Goal: Task Accomplishment & Management: Manage account settings

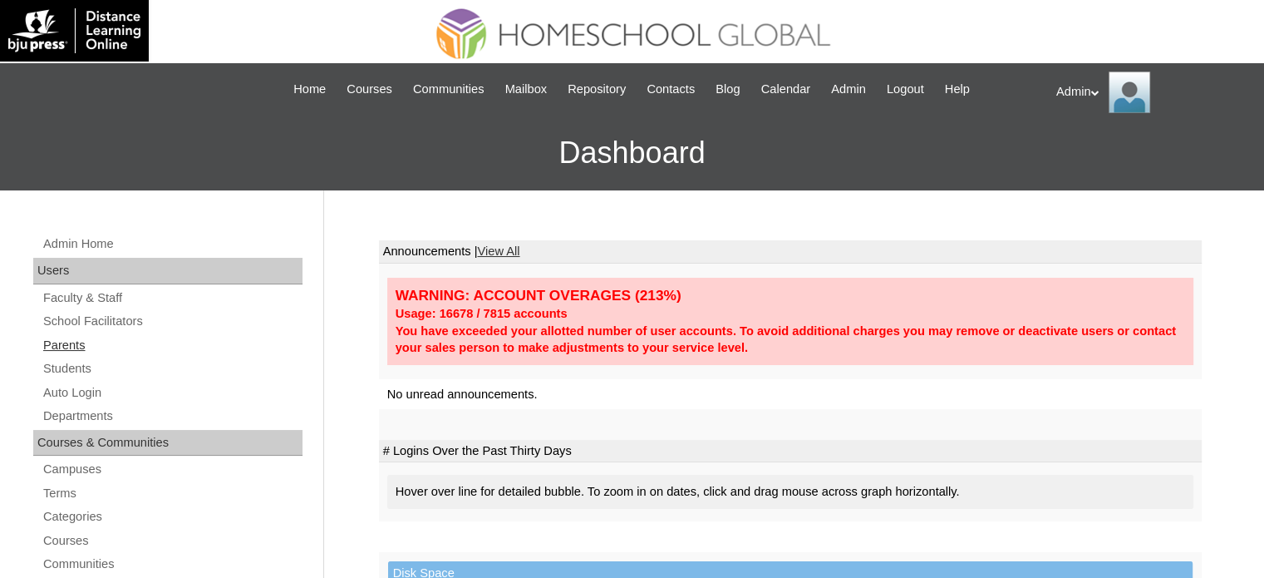
click at [68, 345] on link "Parents" at bounding box center [172, 345] width 261 height 21
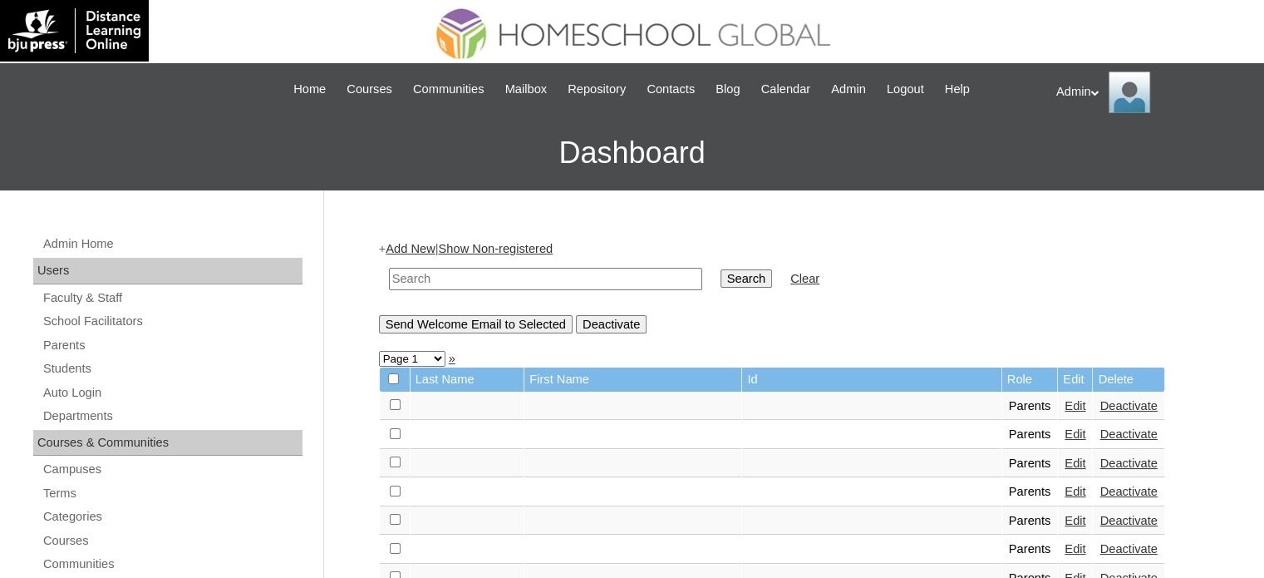
click at [438, 170] on h3 "Dashboard" at bounding box center [632, 153] width 1248 height 75
click at [484, 270] on input "text" at bounding box center [545, 279] width 313 height 22
type input "moushly"
click at [721, 275] on input "Search" at bounding box center [747, 278] width 52 height 18
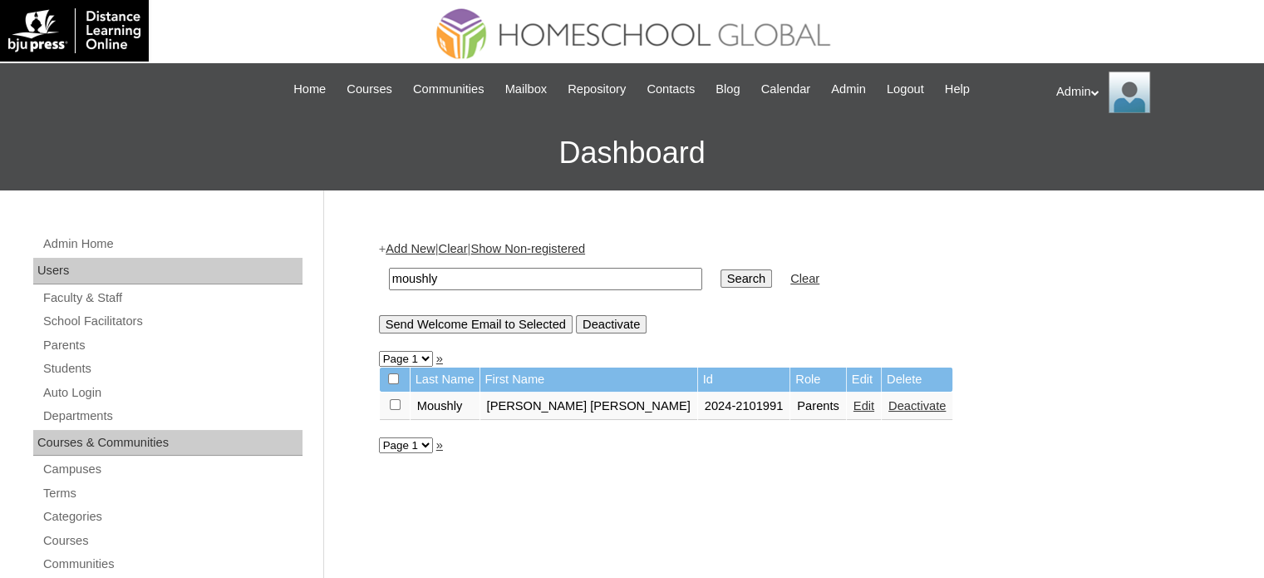
click at [854, 402] on link "Edit" at bounding box center [864, 405] width 21 height 13
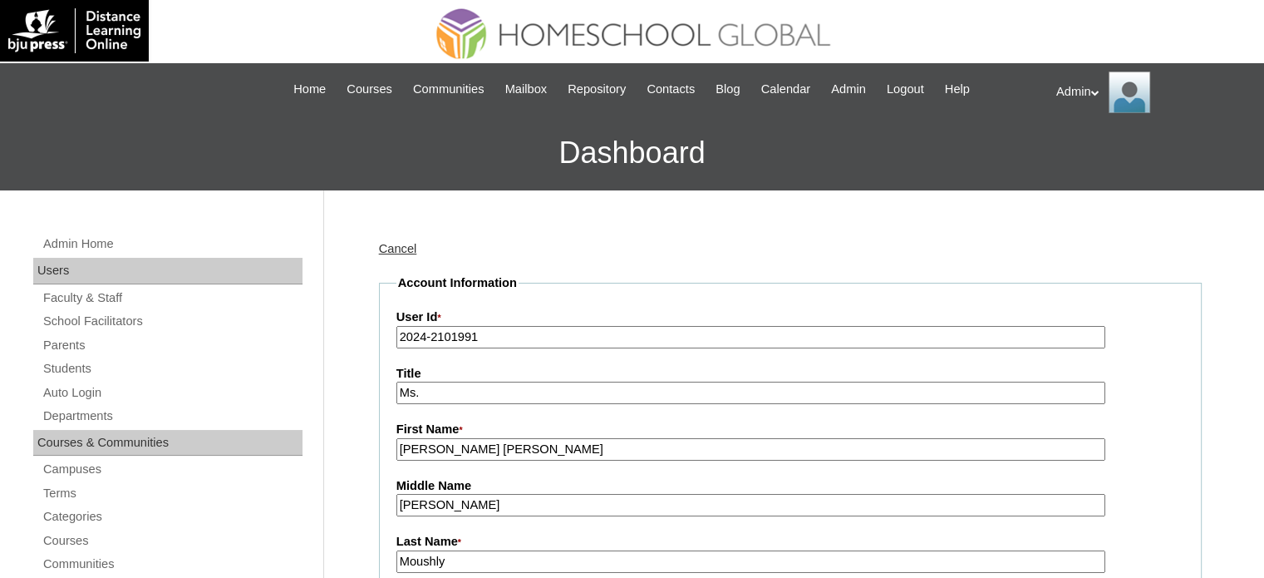
click at [422, 337] on input "2024-2101991" at bounding box center [751, 337] width 709 height 22
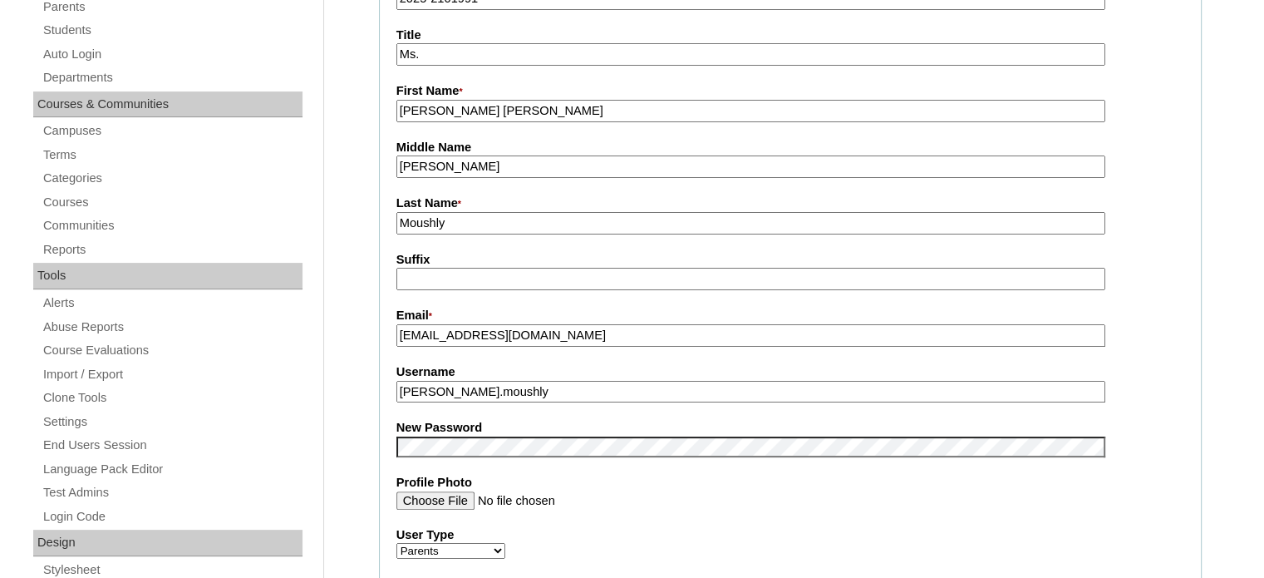
scroll to position [362, 0]
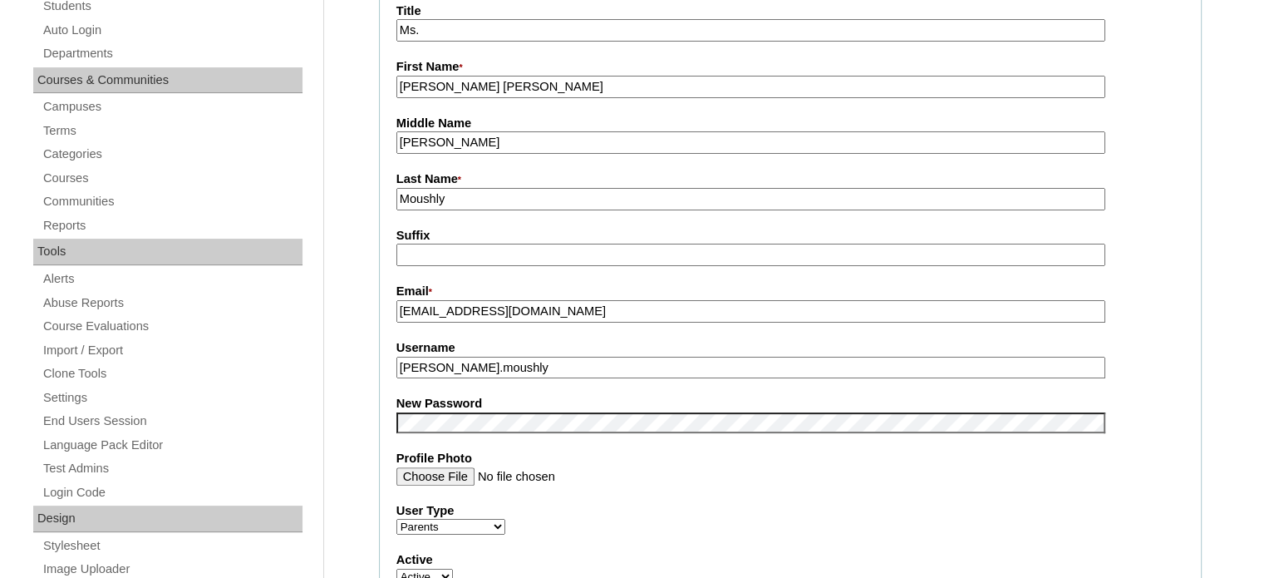
type input "2025-2101991"
click at [495, 429] on fieldset "Account Information User Id * 2025-2101991 Title Ms. First Name * Anna Lee Vent…" at bounding box center [790, 409] width 823 height 994
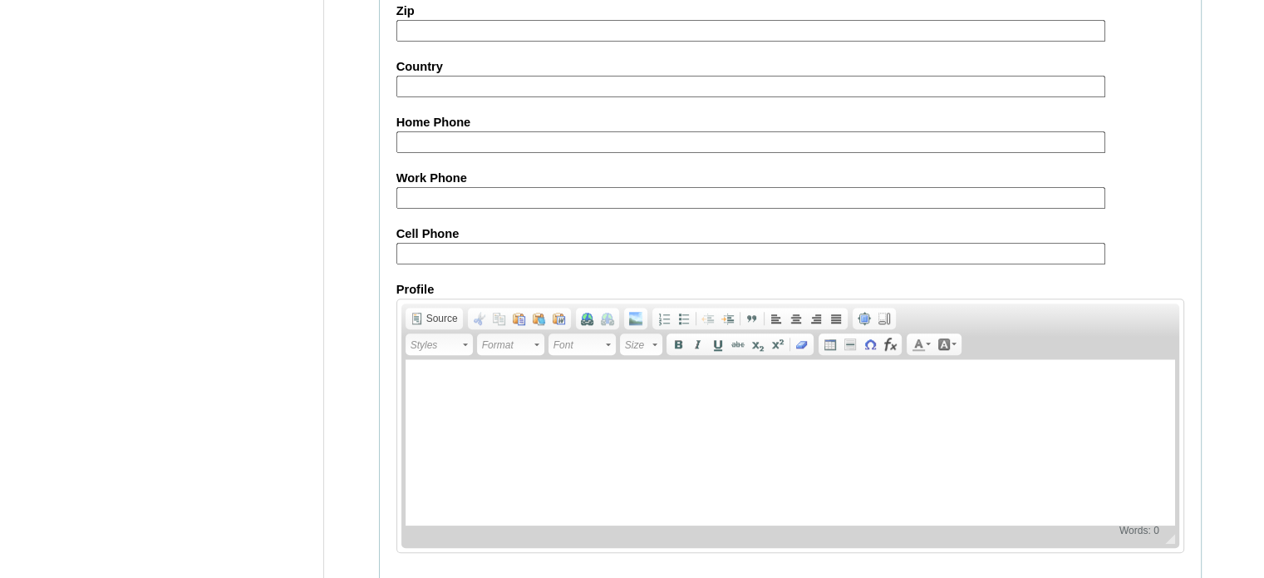
scroll to position [1590, 0]
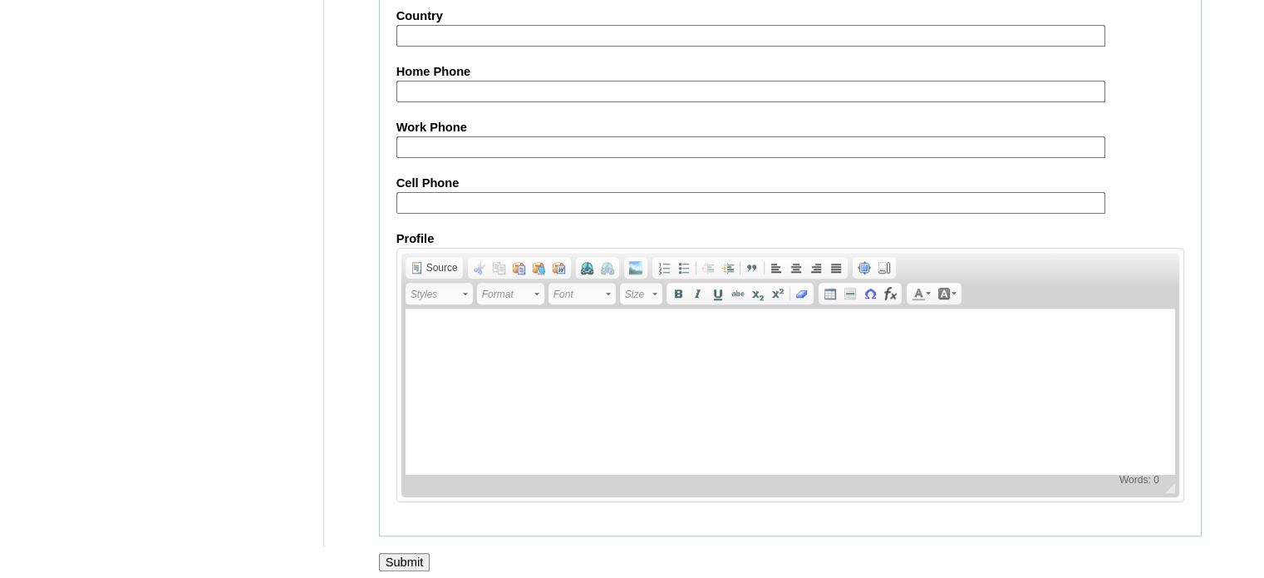
click at [413, 553] on input "Submit" at bounding box center [405, 562] width 52 height 18
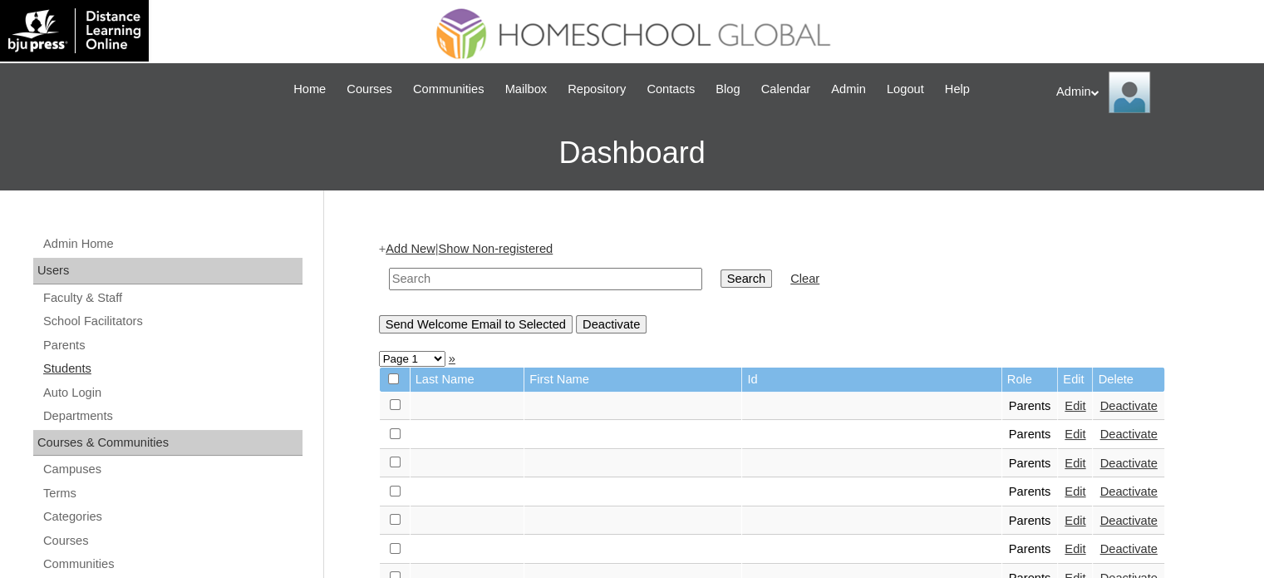
click at [80, 368] on link "Students" at bounding box center [172, 368] width 261 height 21
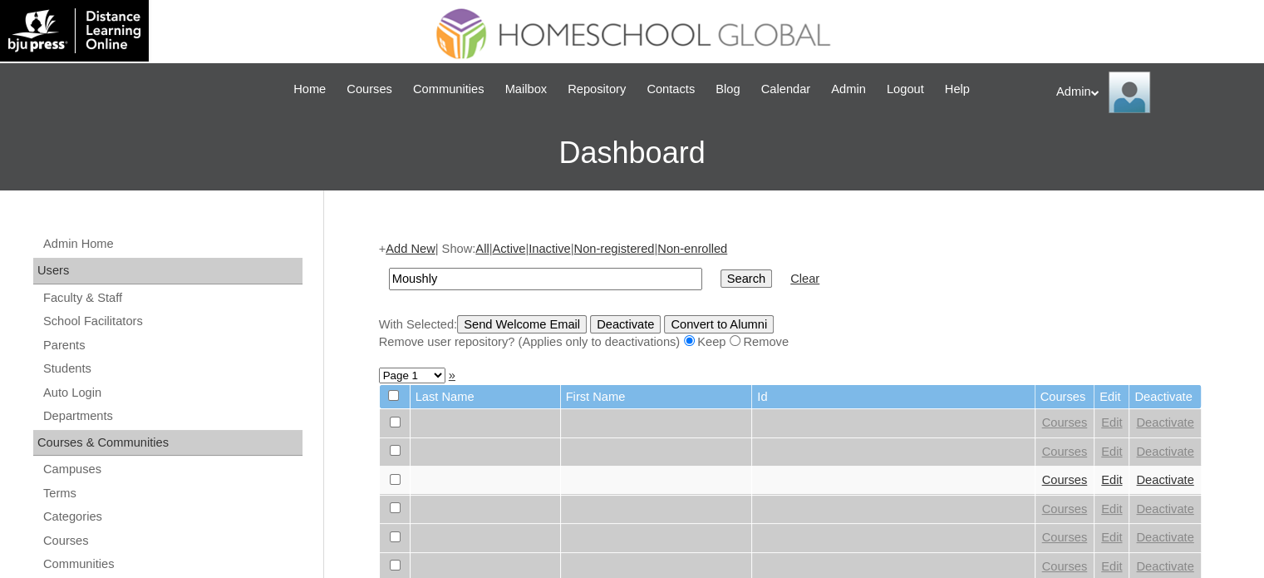
type input "moushly"
click at [721, 272] on input "Search" at bounding box center [747, 278] width 52 height 18
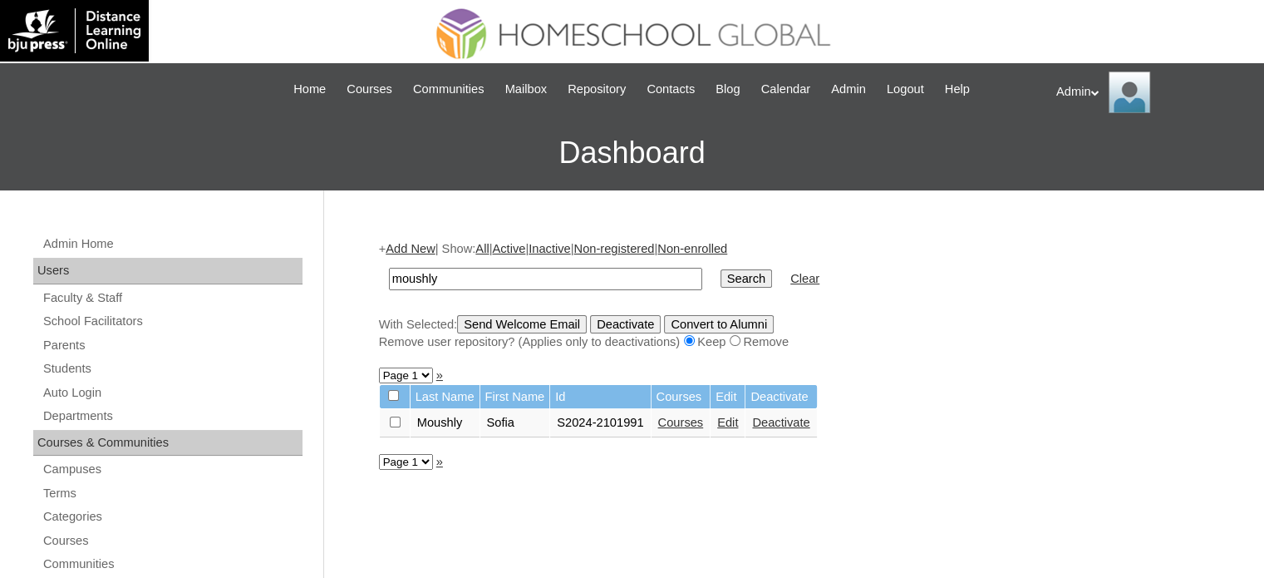
click at [736, 420] on link "Edit" at bounding box center [727, 422] width 21 height 13
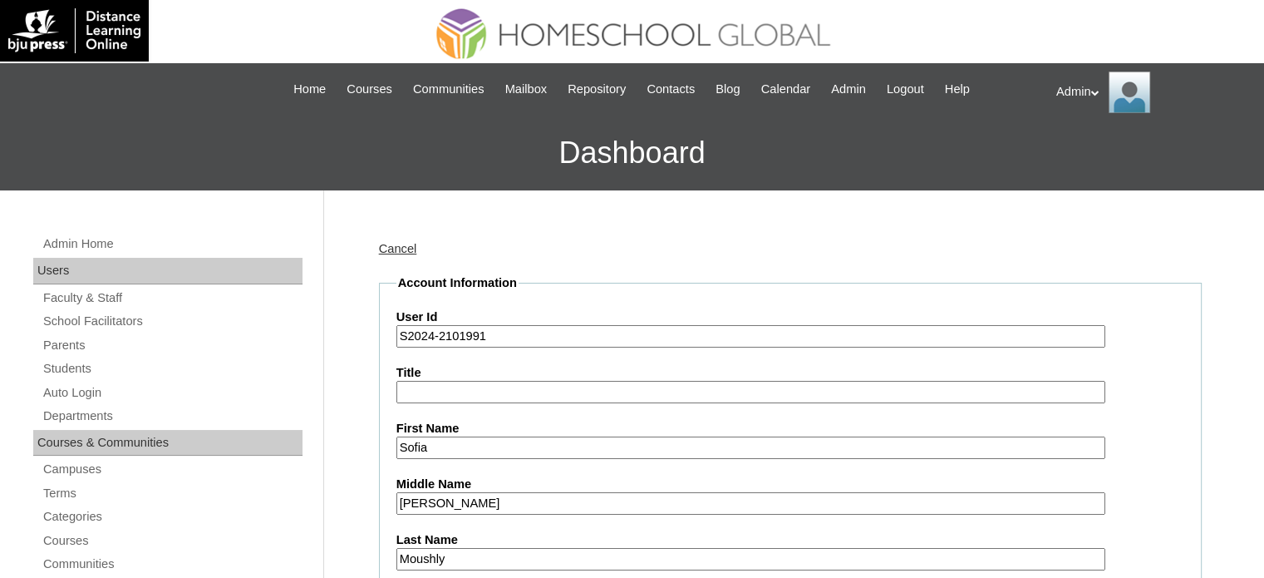
click at [429, 334] on input "S2024-2101991" at bounding box center [751, 336] width 709 height 22
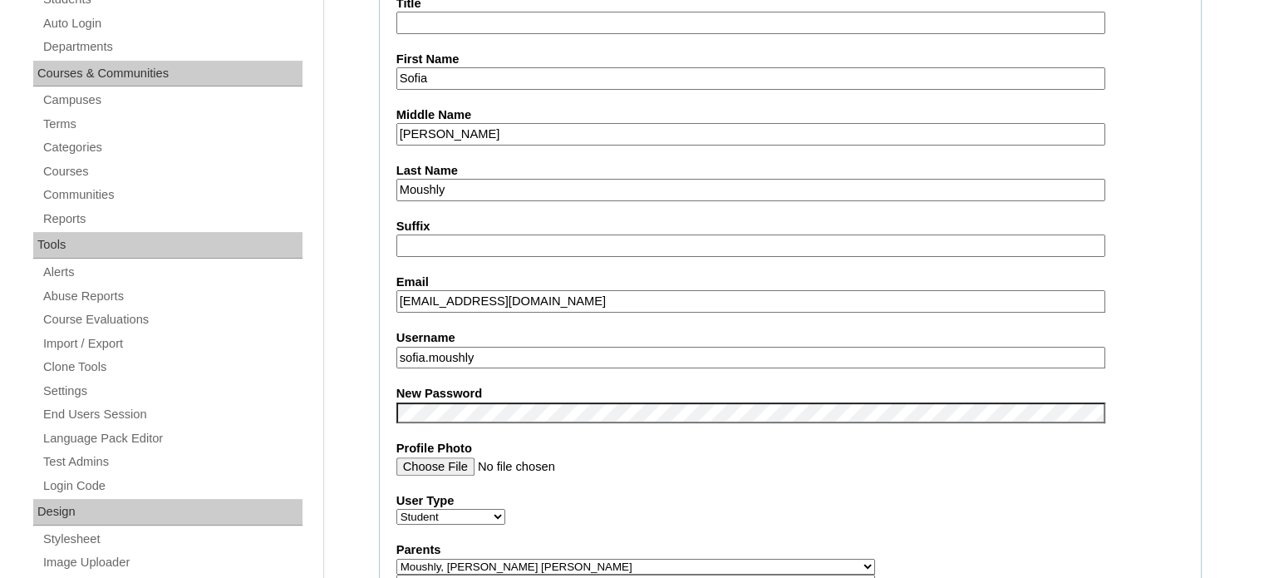
scroll to position [372, 0]
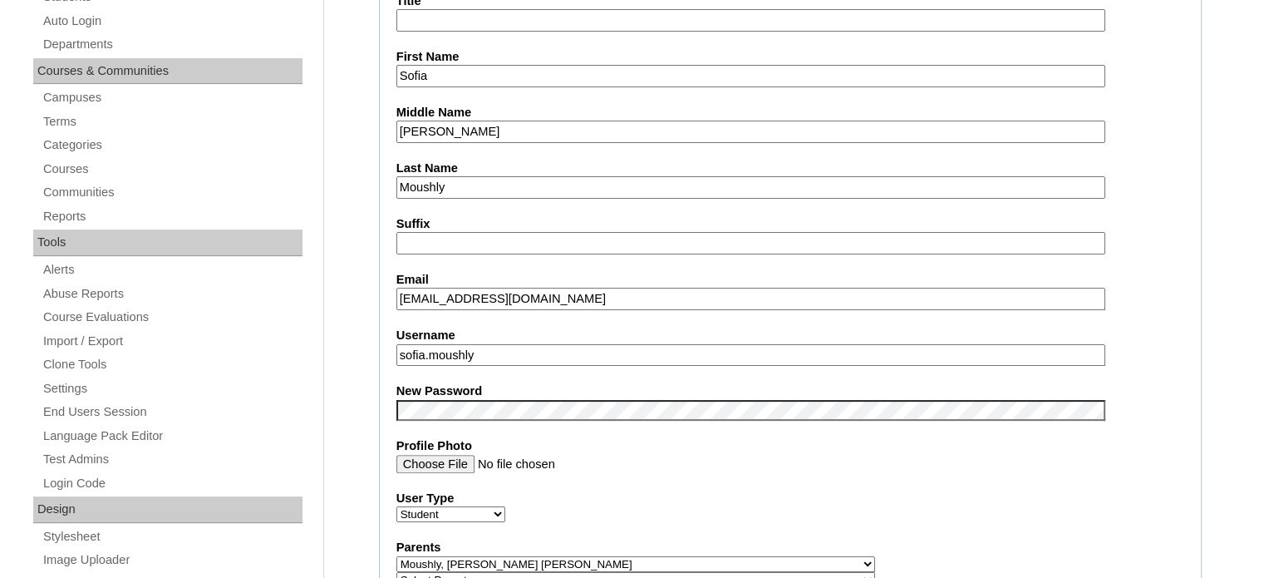
type input "S2025-2101991"
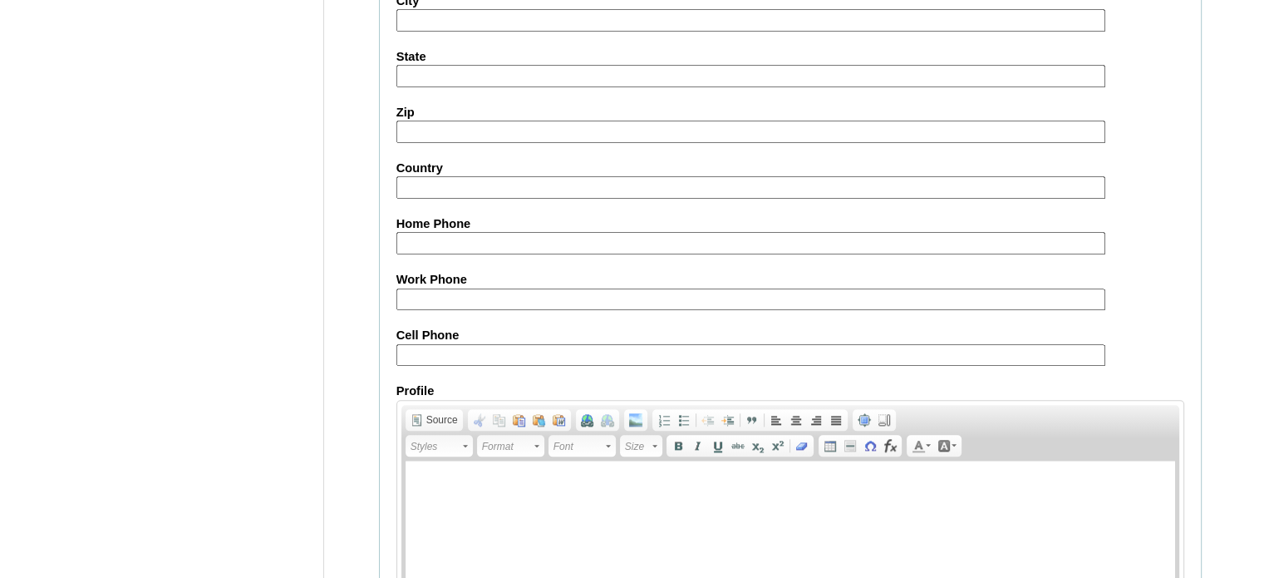
scroll to position [1937, 0]
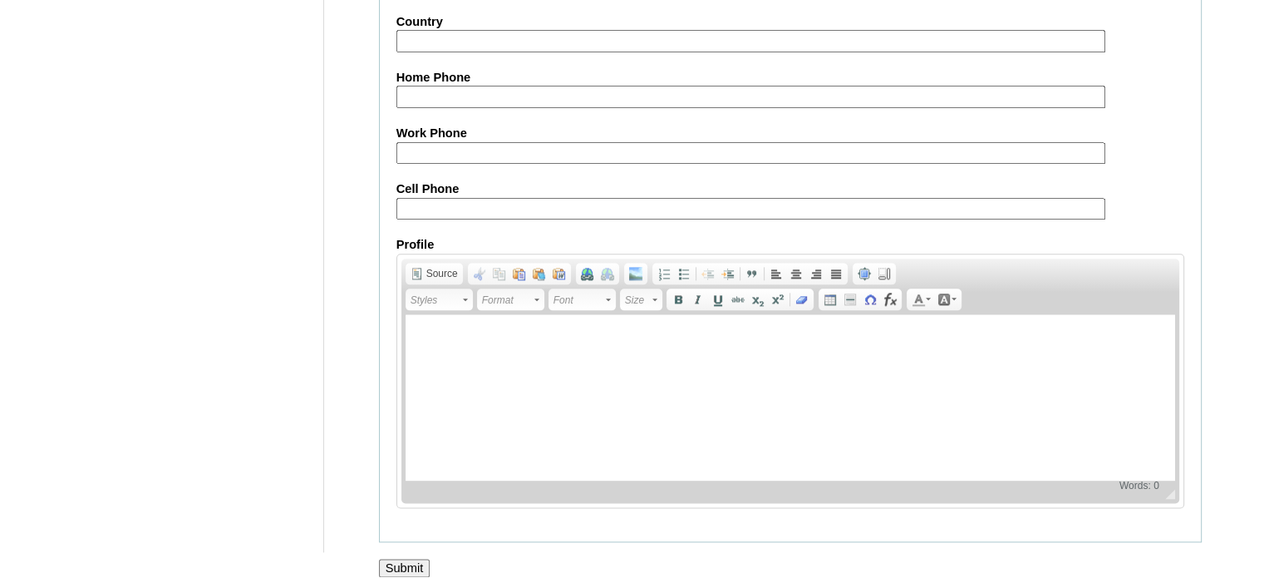
click at [413, 559] on input "Submit" at bounding box center [405, 568] width 52 height 18
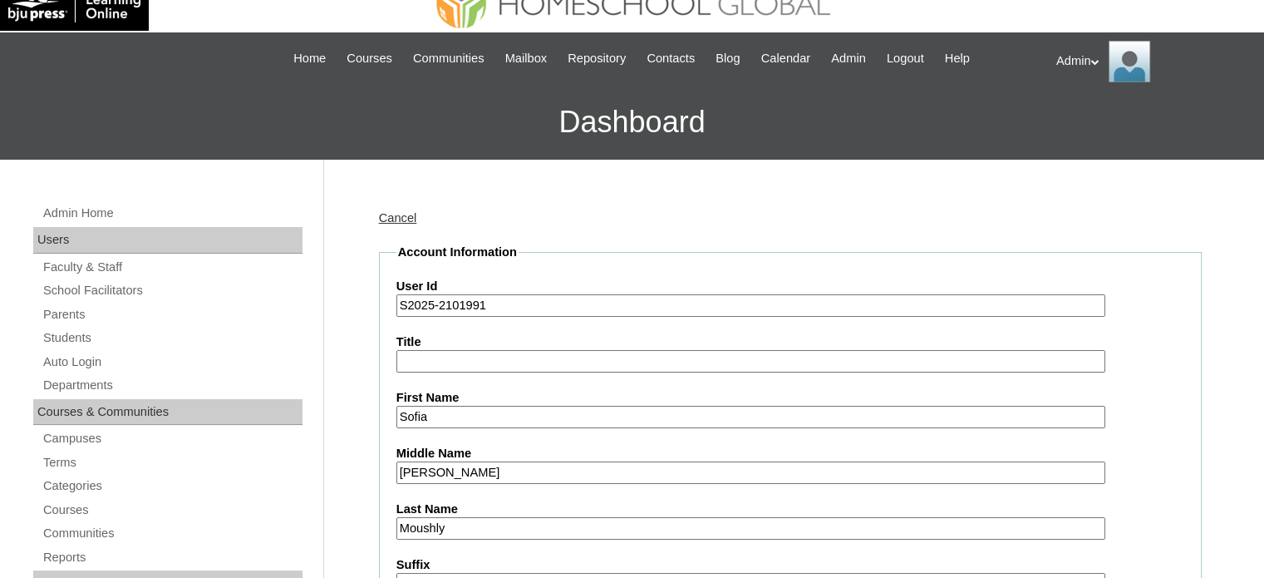
scroll to position [0, 0]
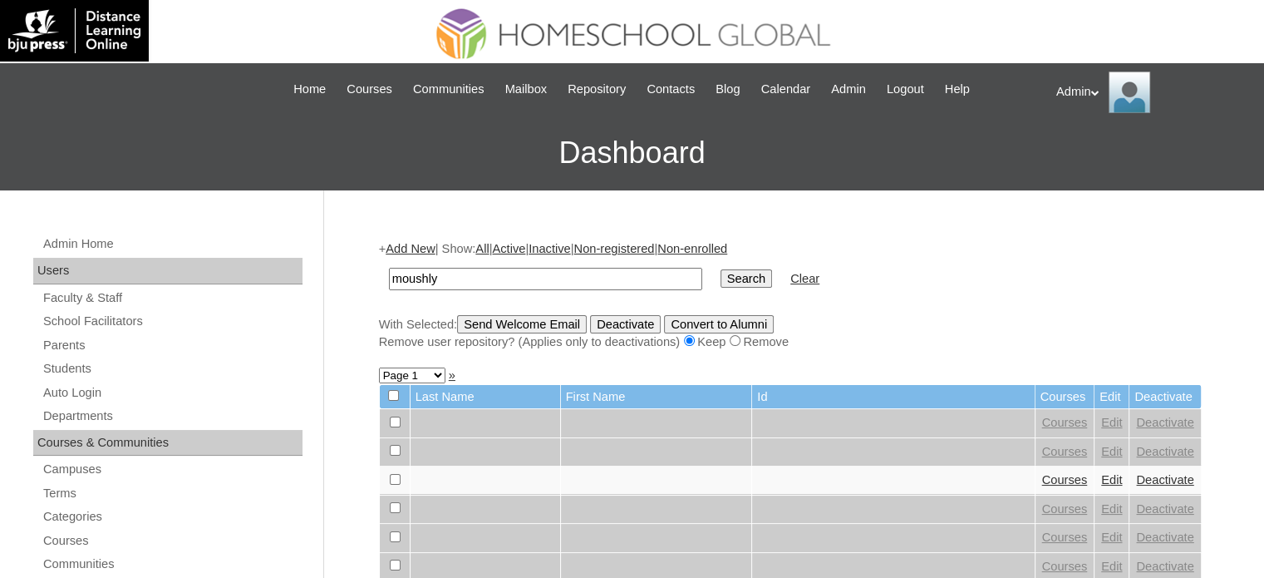
type input "moushly"
click at [721, 279] on input "Search" at bounding box center [747, 278] width 52 height 18
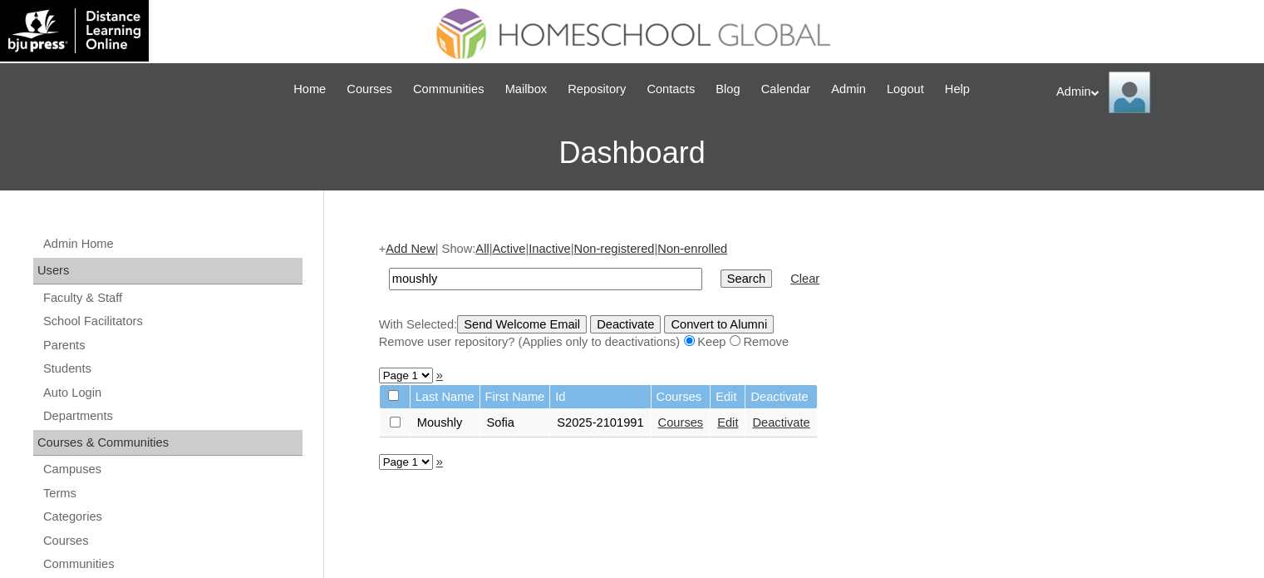
click at [694, 426] on link "Courses" at bounding box center [681, 422] width 46 height 13
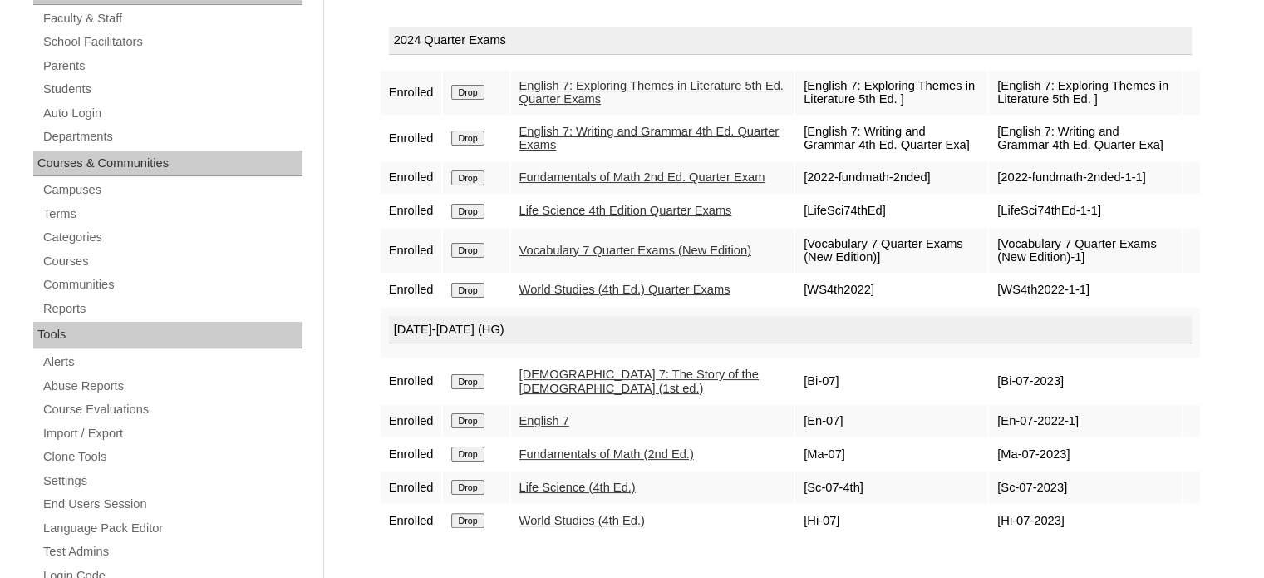
scroll to position [281, 0]
click at [470, 90] on input "Drop" at bounding box center [467, 90] width 32 height 15
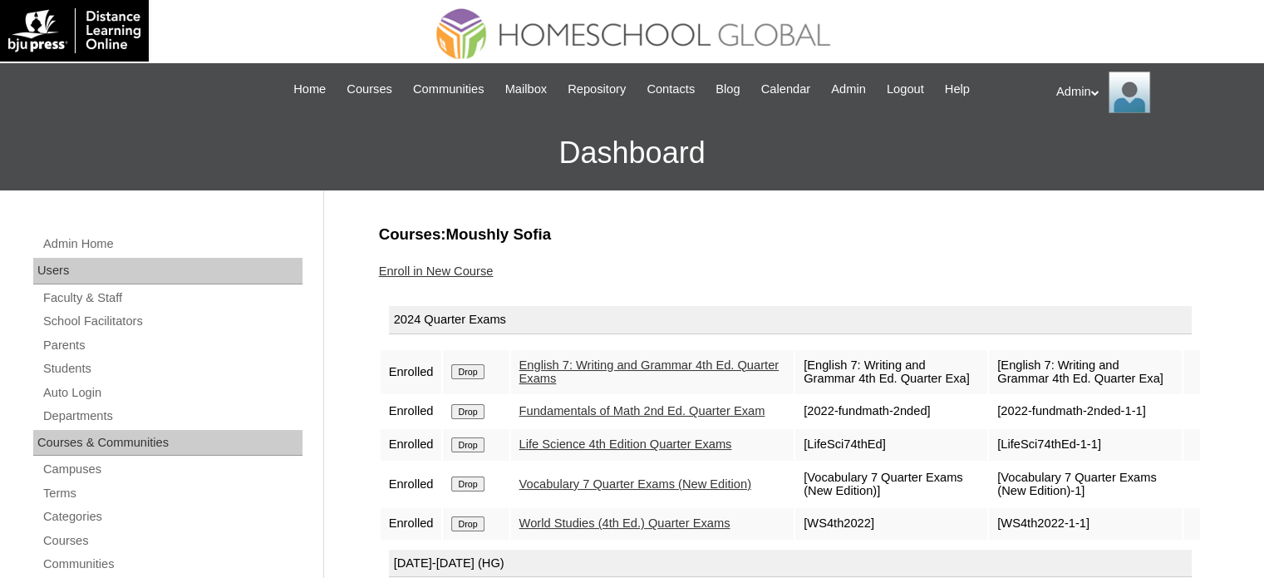
click at [466, 364] on input "Drop" at bounding box center [467, 371] width 32 height 15
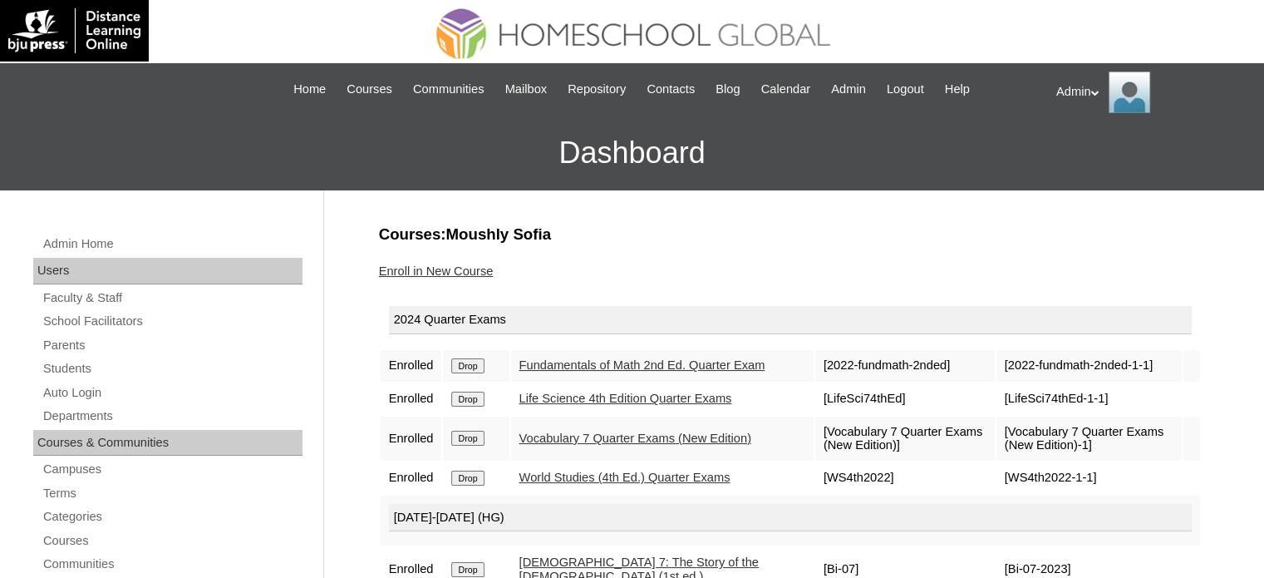
click at [466, 364] on input "Drop" at bounding box center [467, 365] width 32 height 15
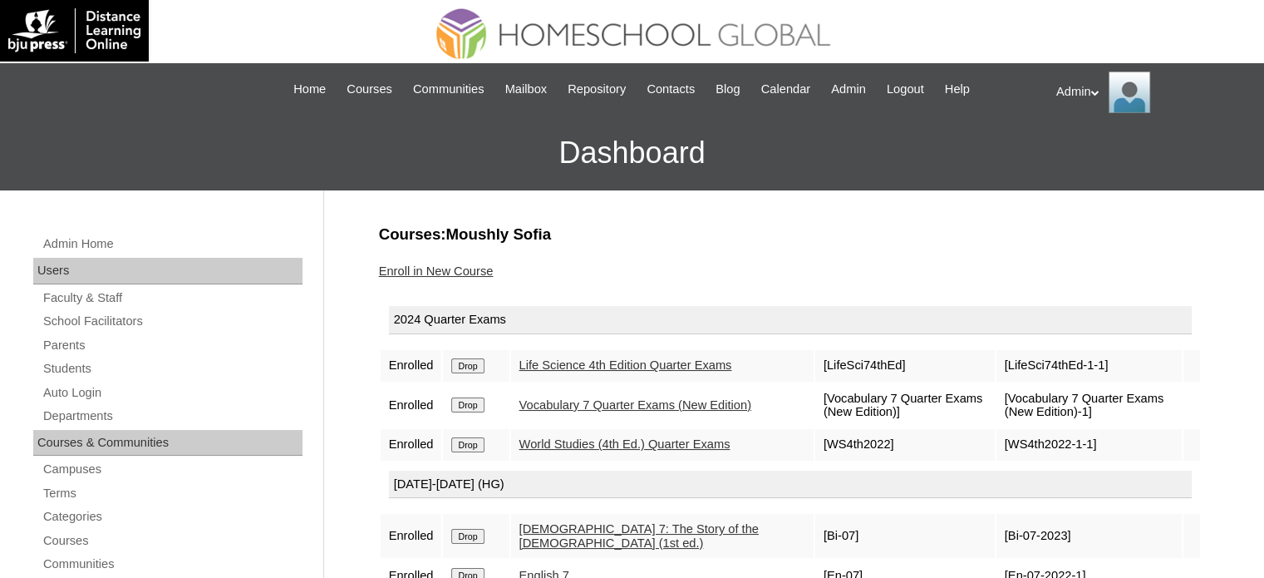
click at [466, 372] on input "Drop" at bounding box center [467, 365] width 32 height 15
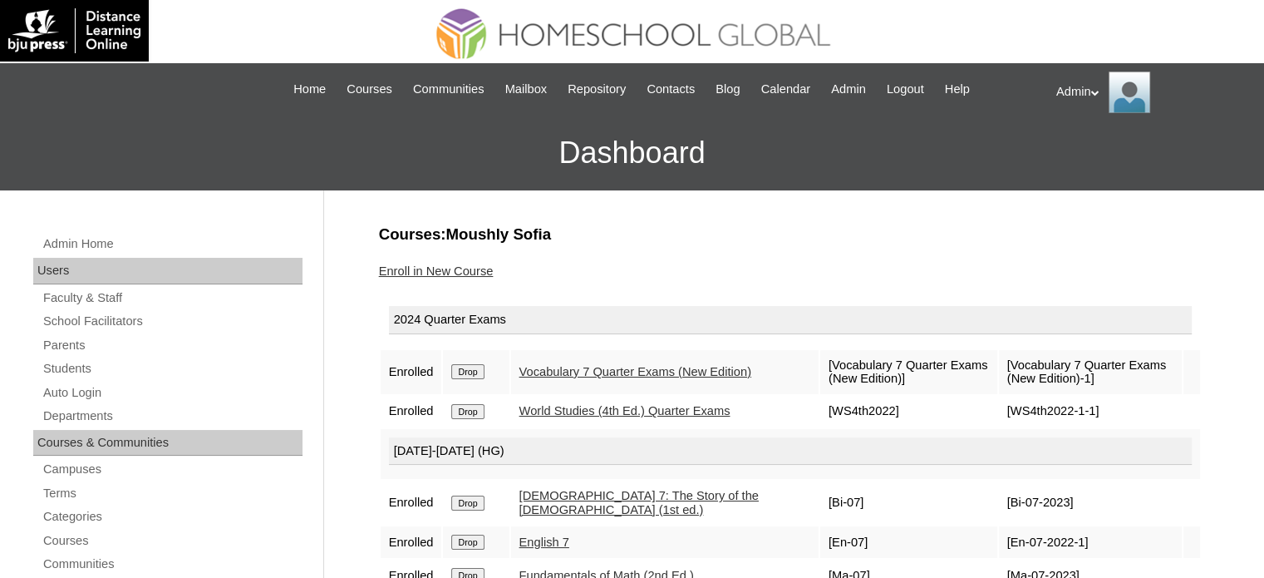
click at [468, 376] on input "Drop" at bounding box center [467, 371] width 32 height 15
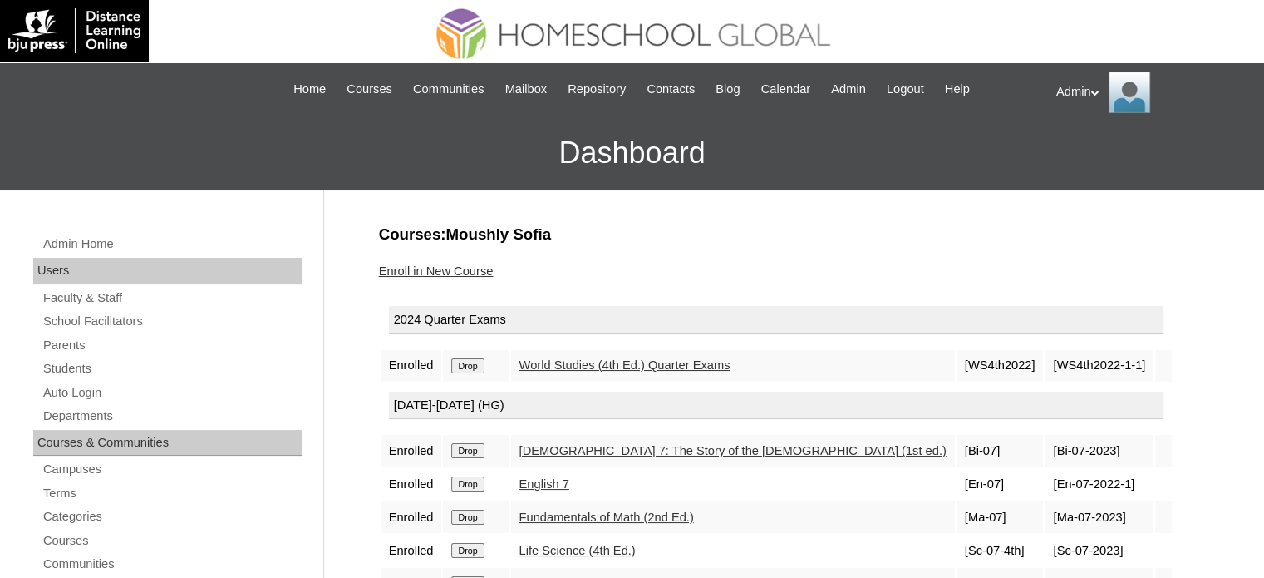
click at [468, 376] on td "Drop" at bounding box center [476, 366] width 66 height 32
click at [467, 365] on input "Drop" at bounding box center [467, 365] width 32 height 15
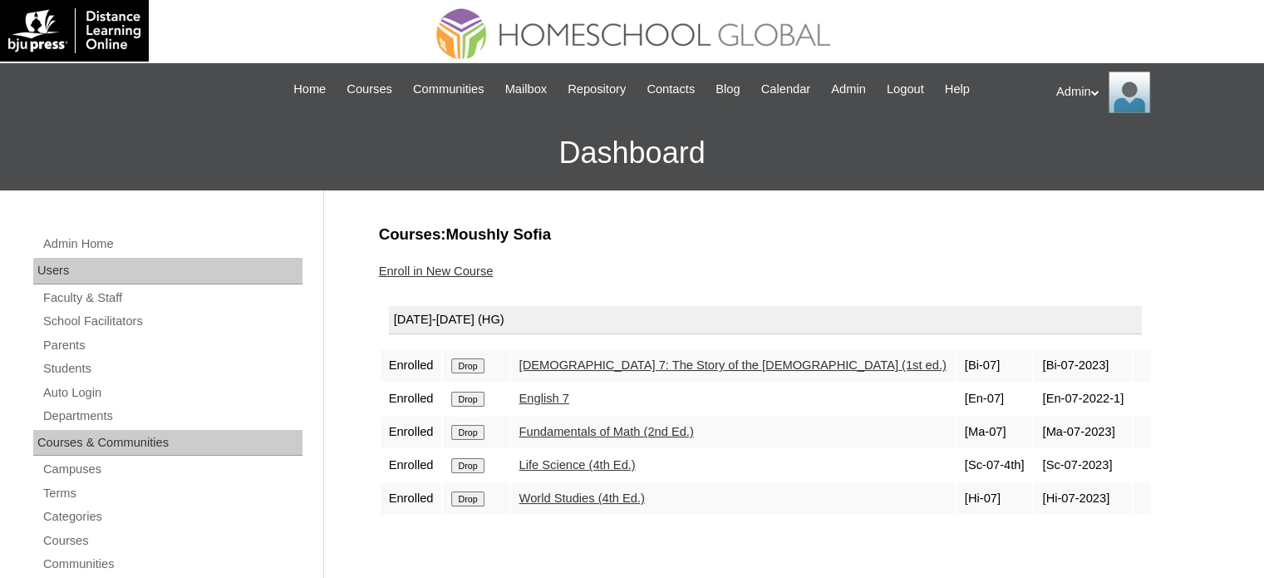
click at [467, 365] on input "Drop" at bounding box center [467, 365] width 32 height 15
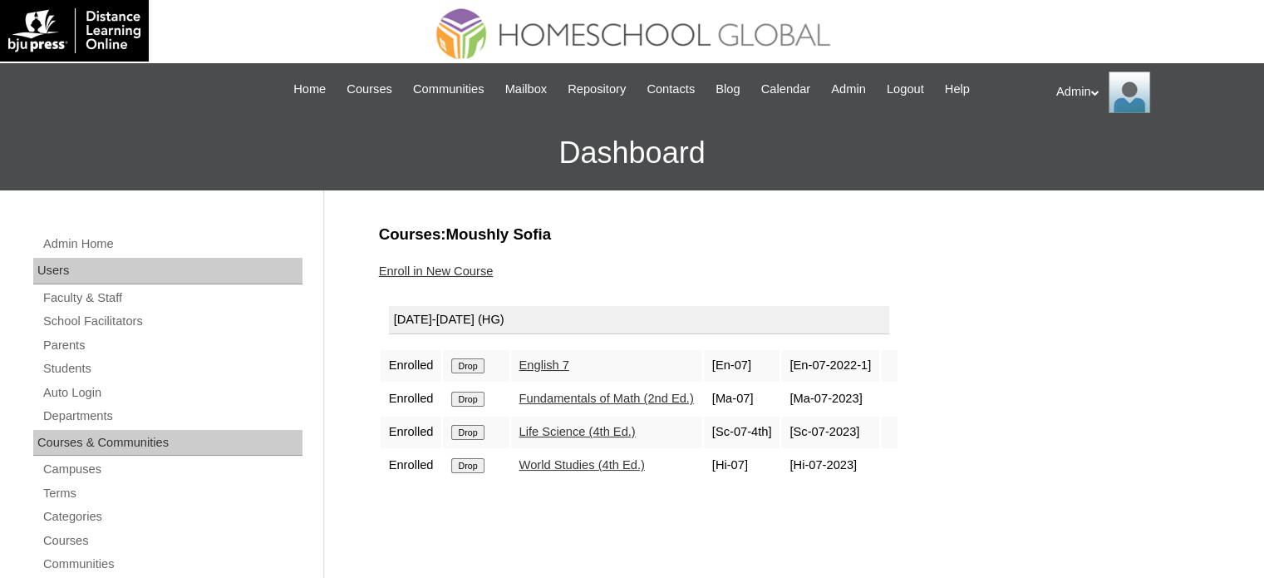
click at [467, 365] on input "Drop" at bounding box center [467, 365] width 32 height 15
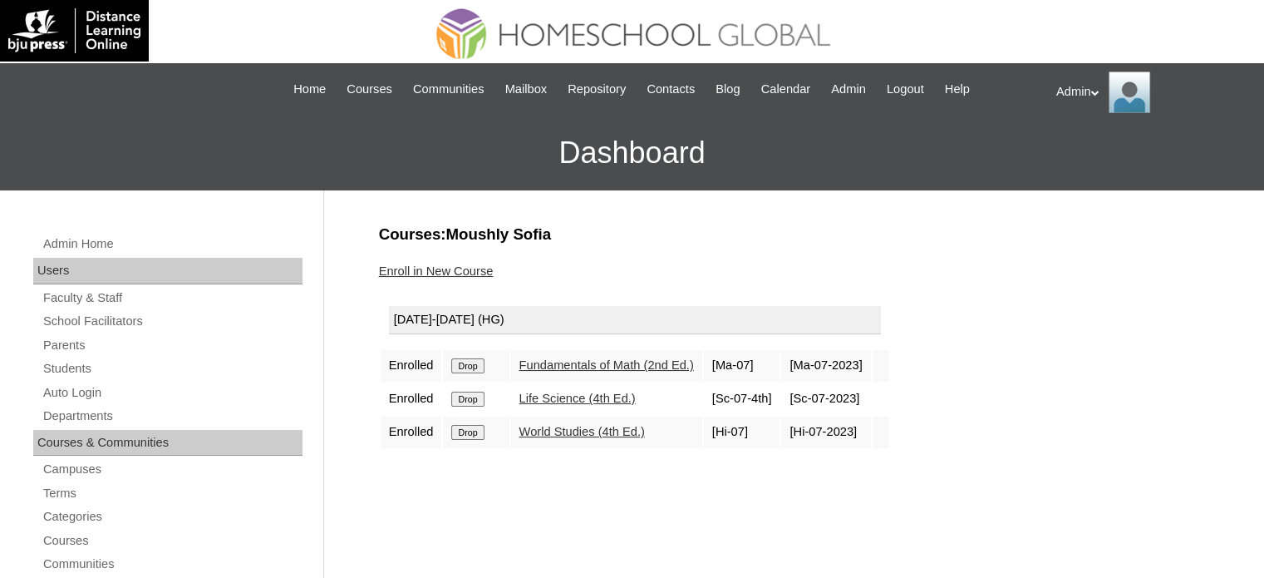
click at [467, 365] on input "Drop" at bounding box center [467, 365] width 32 height 15
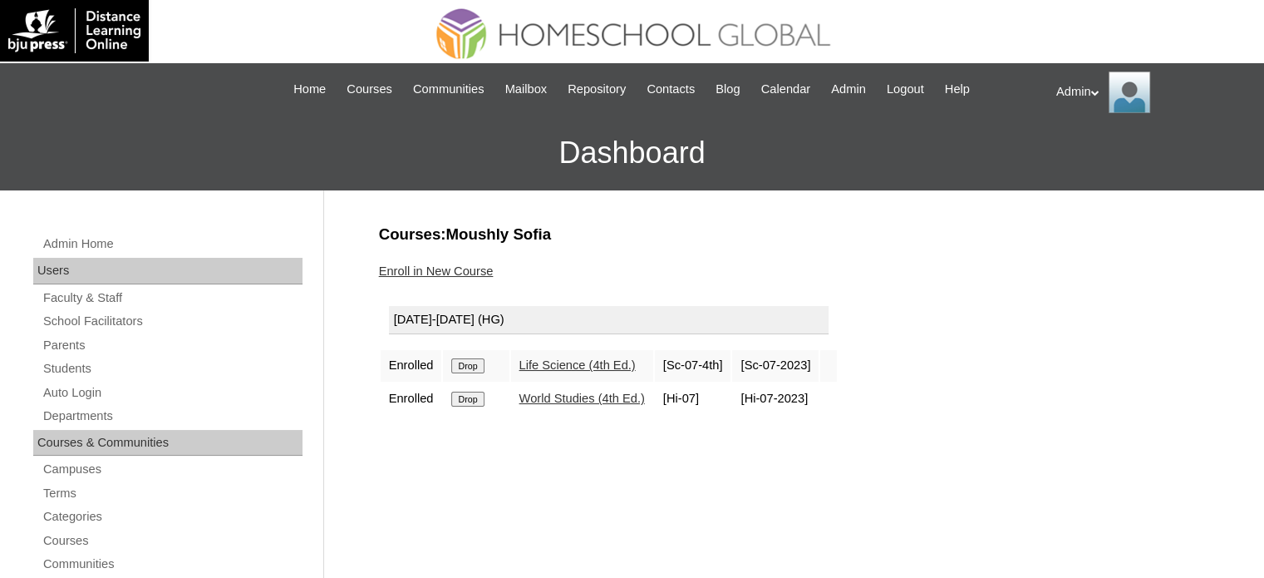
click at [467, 365] on input "Drop" at bounding box center [467, 365] width 32 height 15
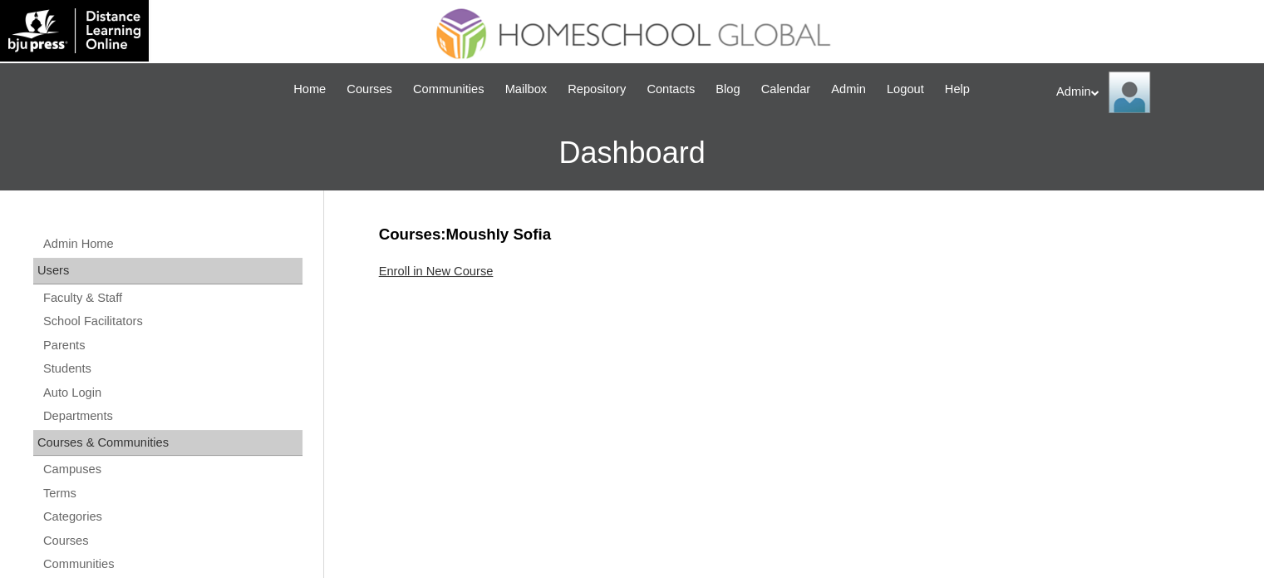
click at [477, 272] on link "Enroll in New Course" at bounding box center [436, 270] width 115 height 13
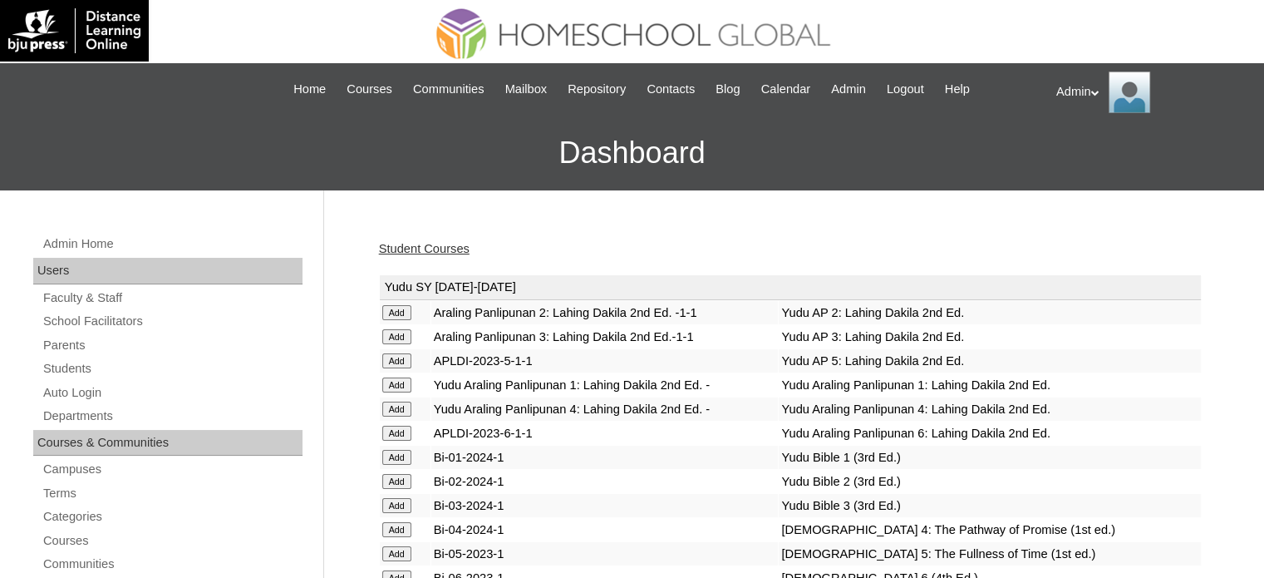
scroll to position [4479, 0]
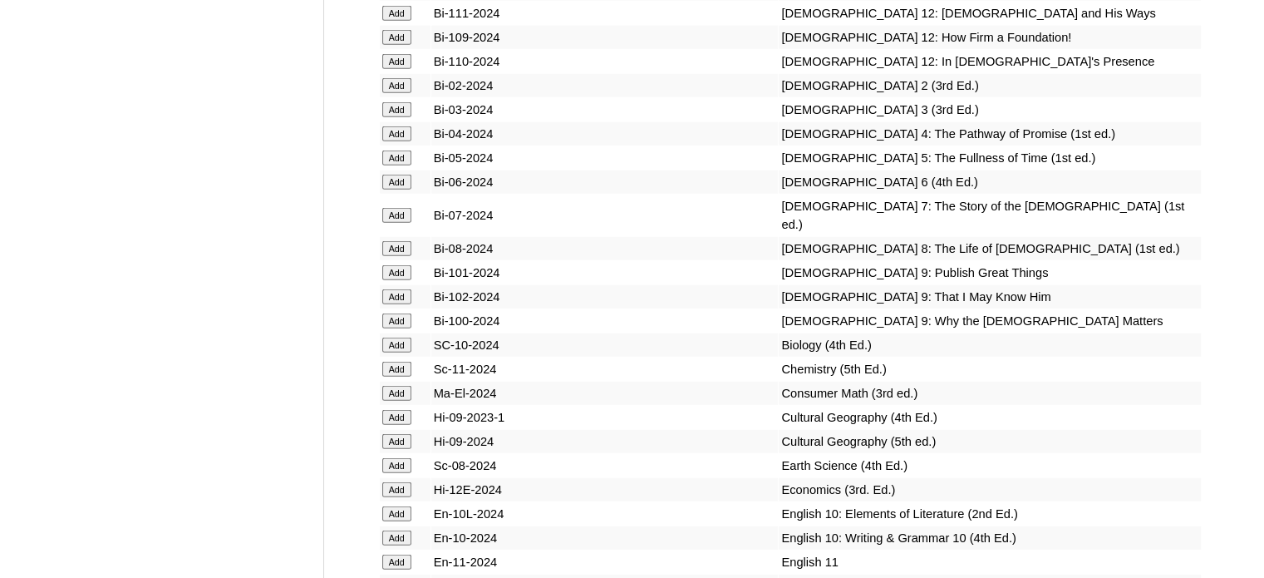
click at [392, 256] on input "Add" at bounding box center [396, 248] width 29 height 15
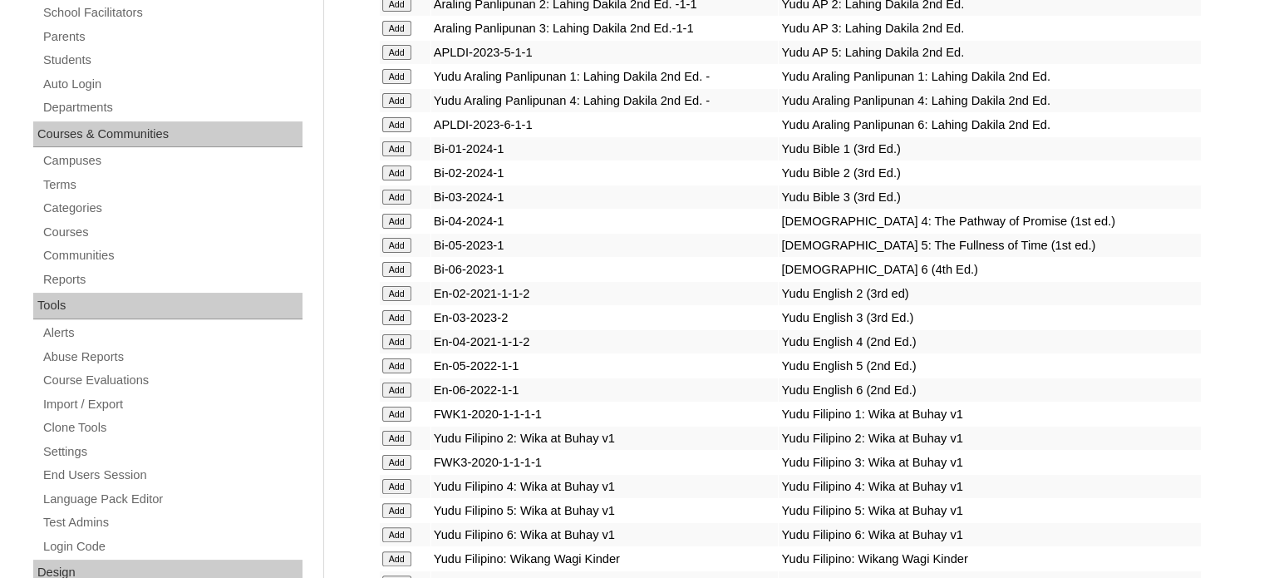
scroll to position [1969, 0]
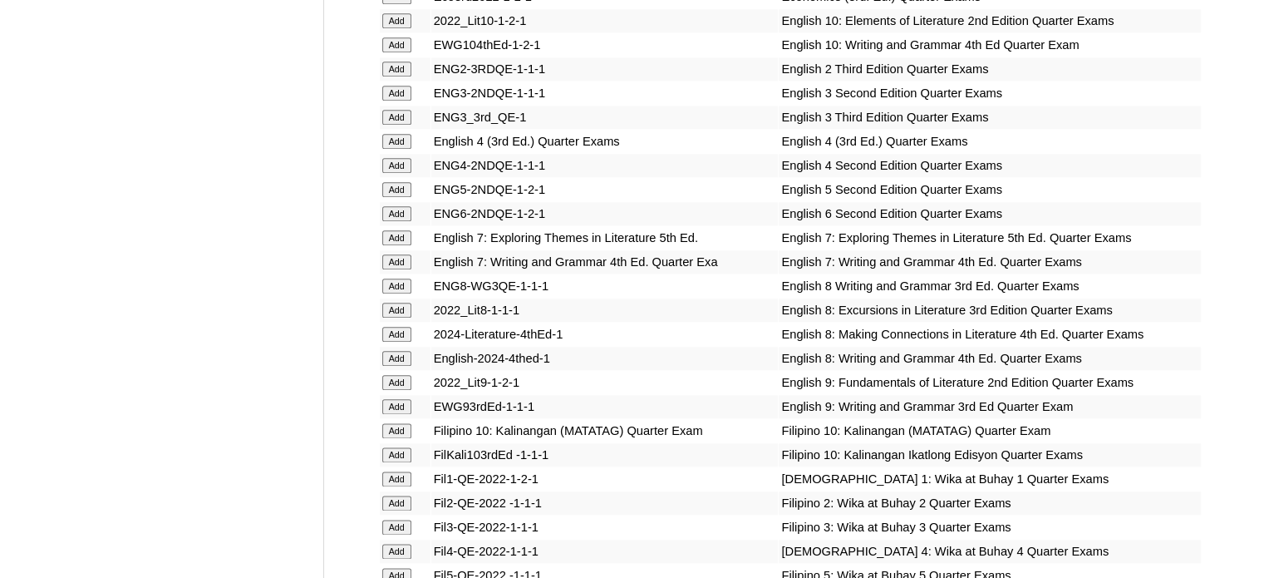
click at [392, 338] on input "Add" at bounding box center [396, 334] width 29 height 15
click at [402, 357] on input "Add" at bounding box center [396, 358] width 29 height 15
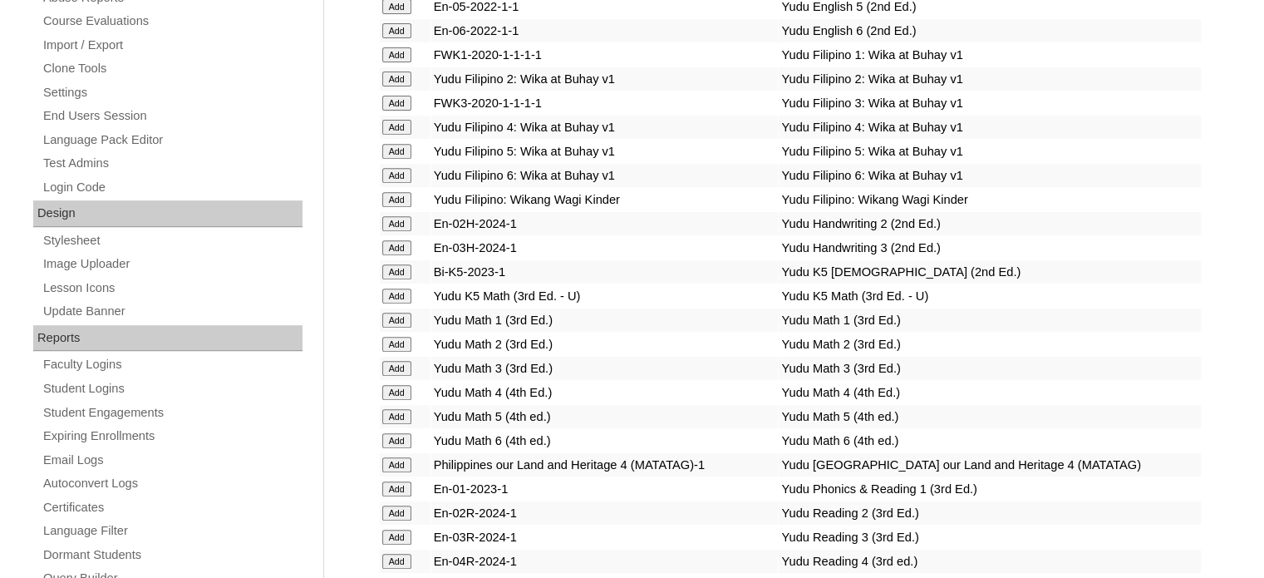
scroll to position [1315, 0]
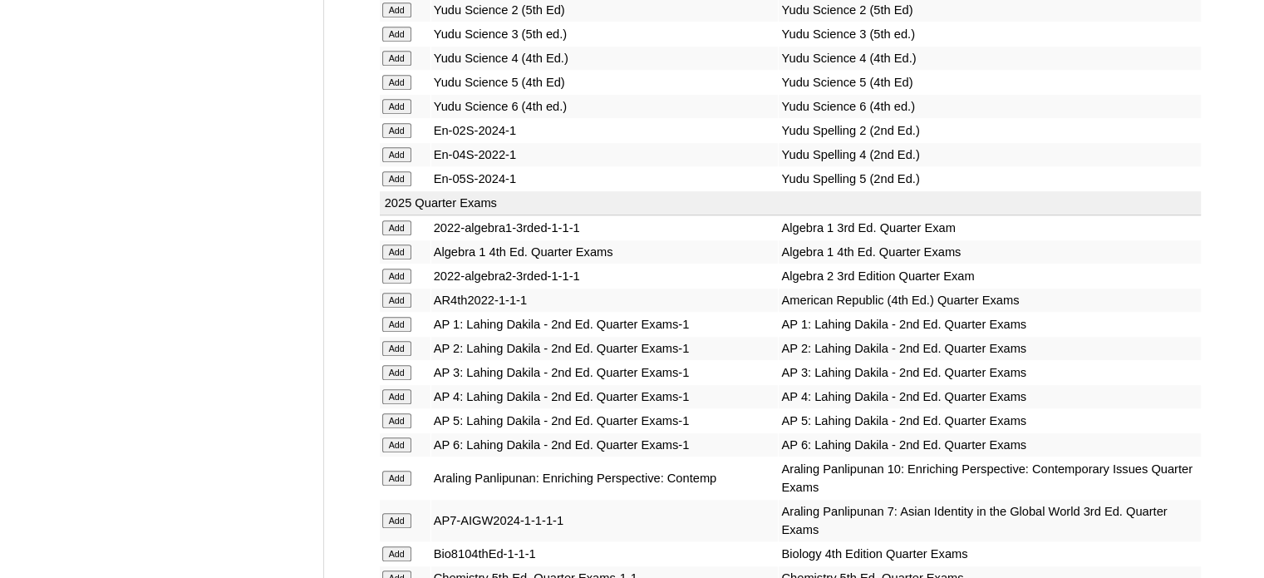
click at [396, 293] on input "Add" at bounding box center [396, 300] width 29 height 15
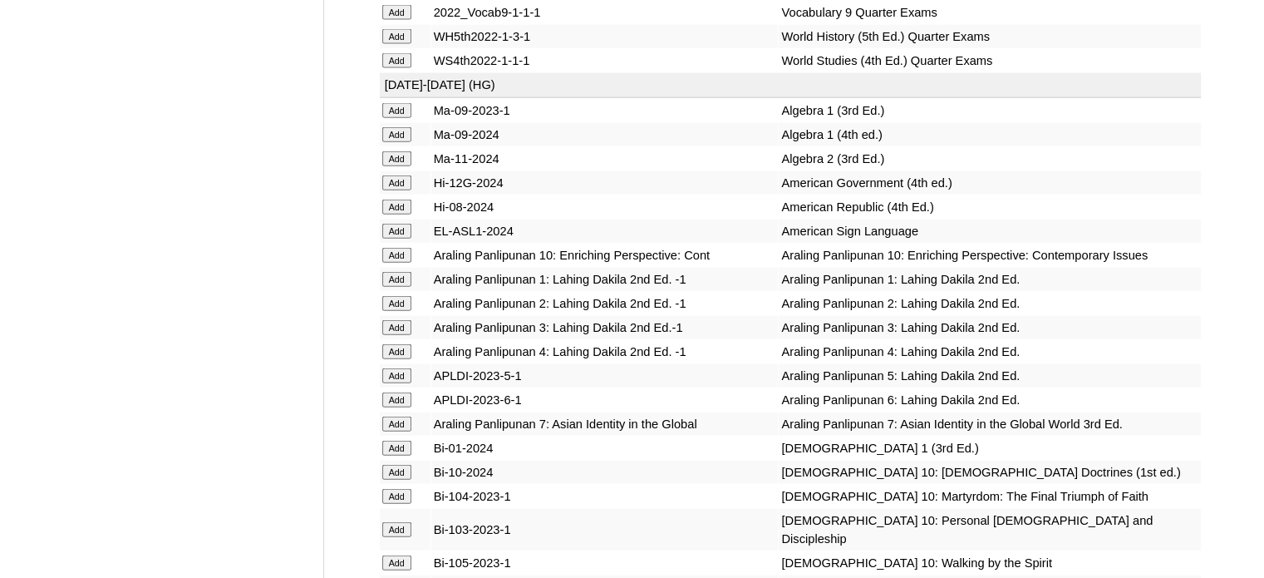
click at [397, 214] on input "Add" at bounding box center [396, 207] width 29 height 15
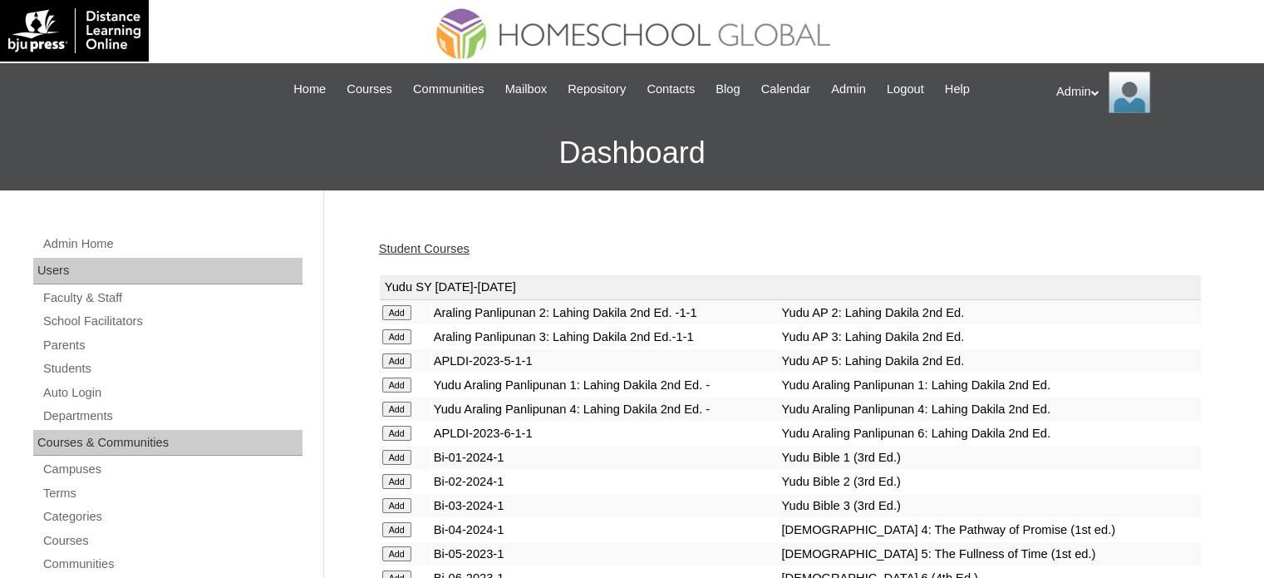
scroll to position [3568, 0]
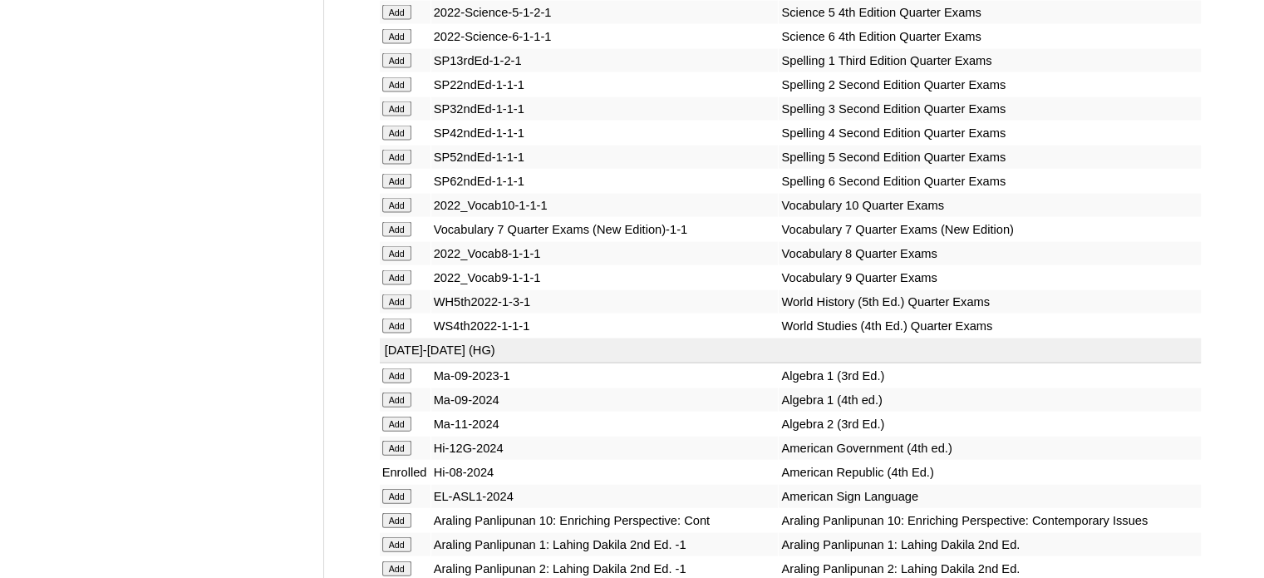
click at [392, 261] on input "Add" at bounding box center [396, 253] width 29 height 15
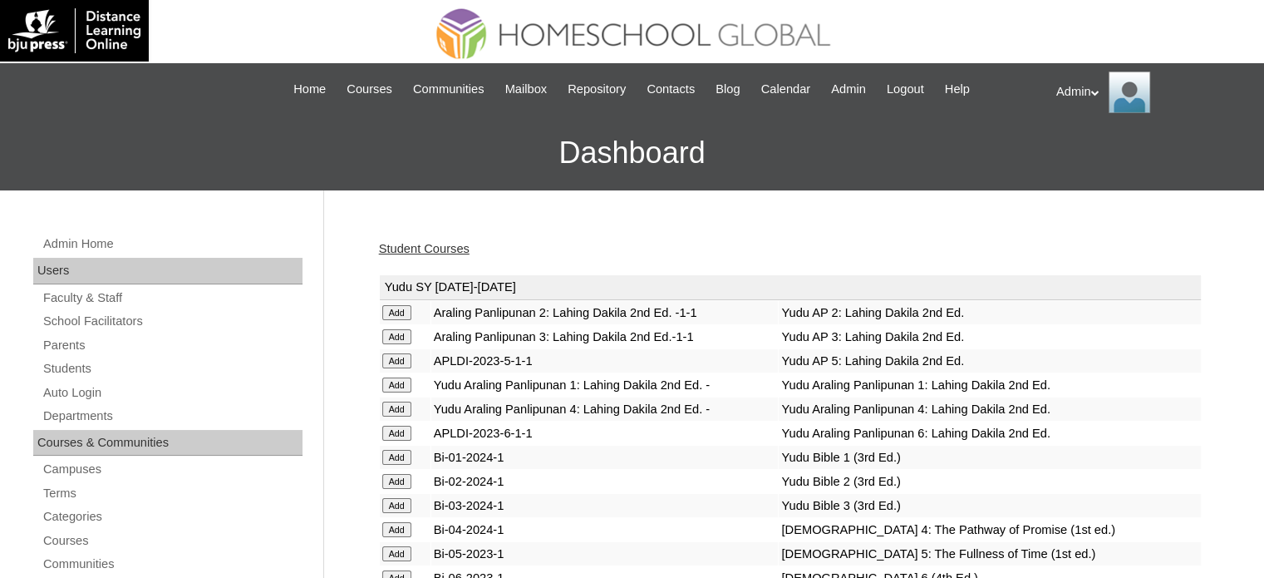
scroll to position [1639, 0]
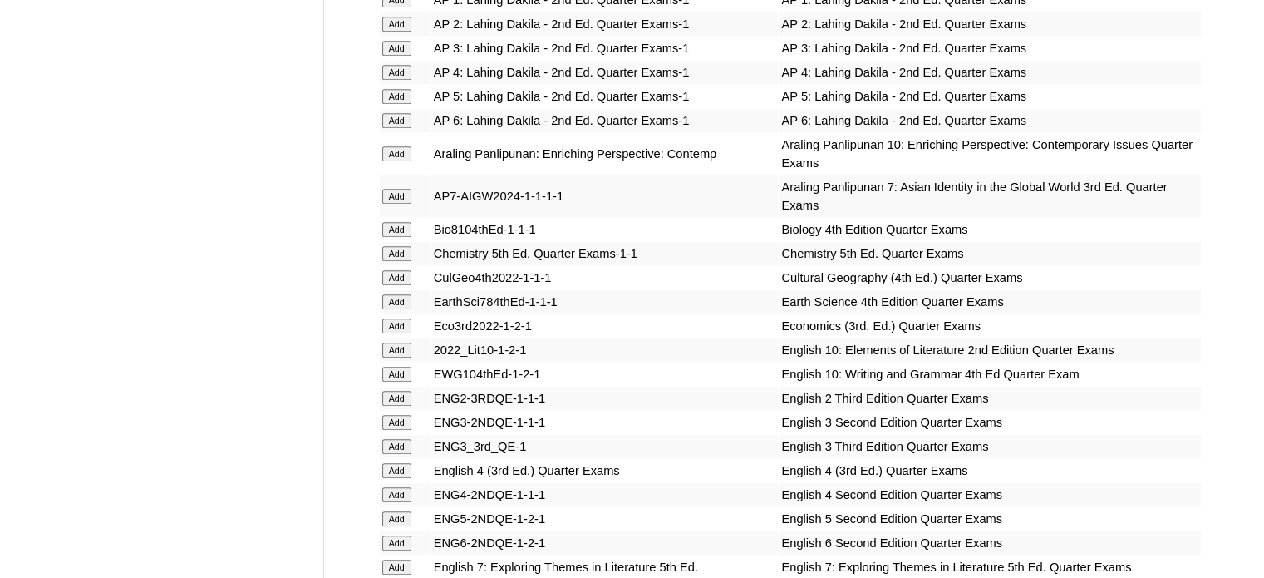
click at [395, 294] on input "Add" at bounding box center [396, 301] width 29 height 15
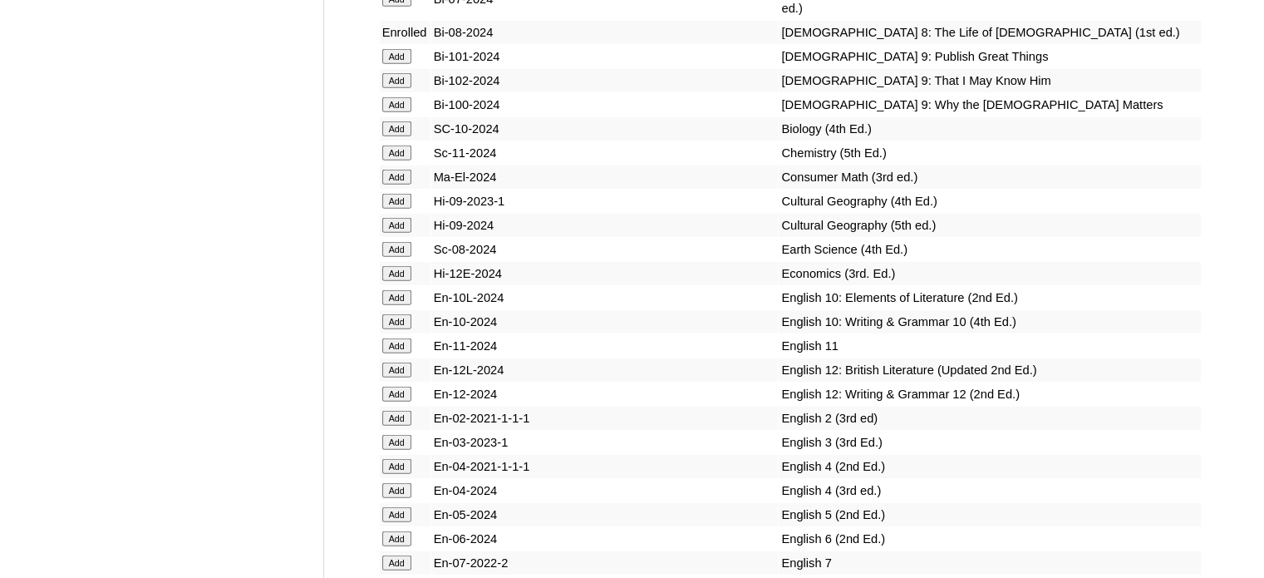
click at [399, 257] on input "Add" at bounding box center [396, 249] width 29 height 15
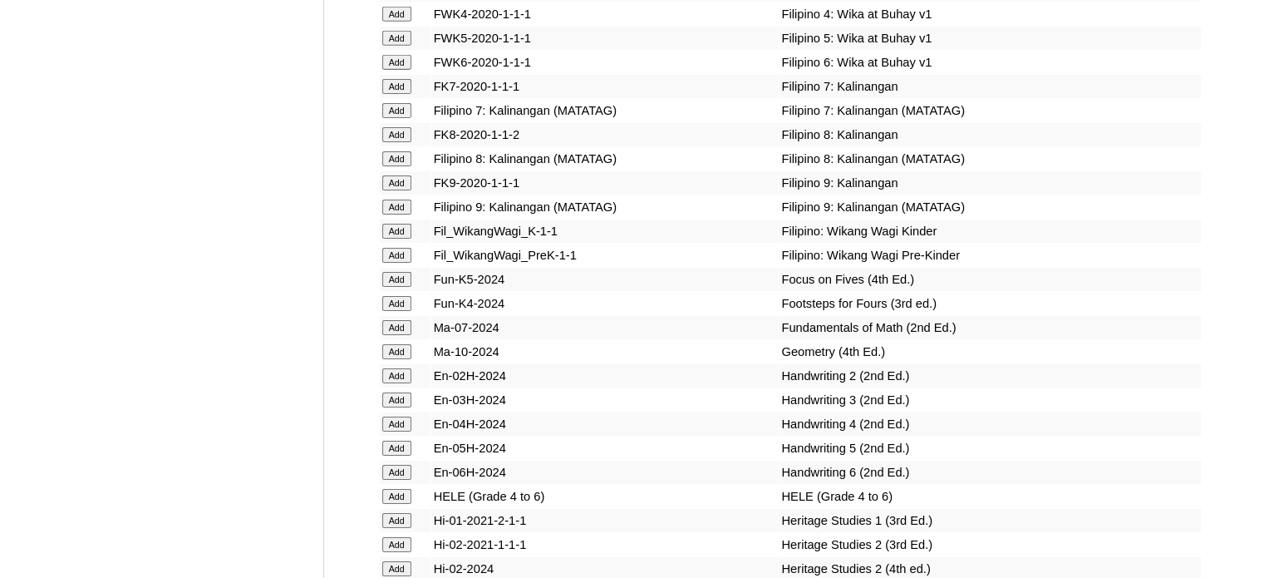
scroll to position [6539, 0]
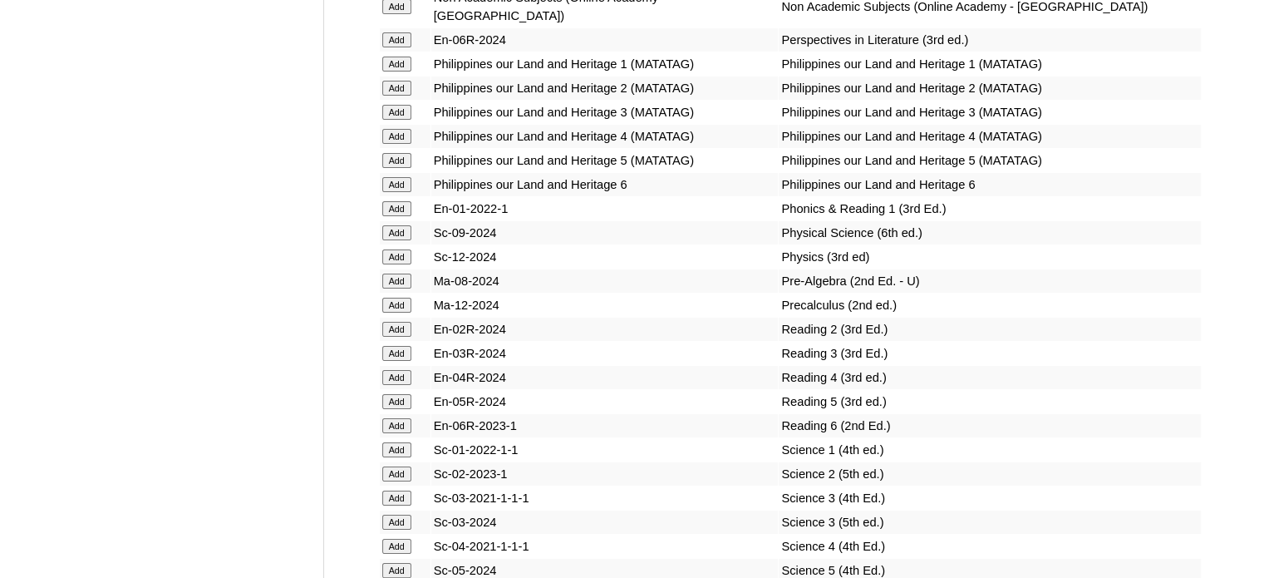
click at [402, 288] on input "Add" at bounding box center [396, 281] width 29 height 15
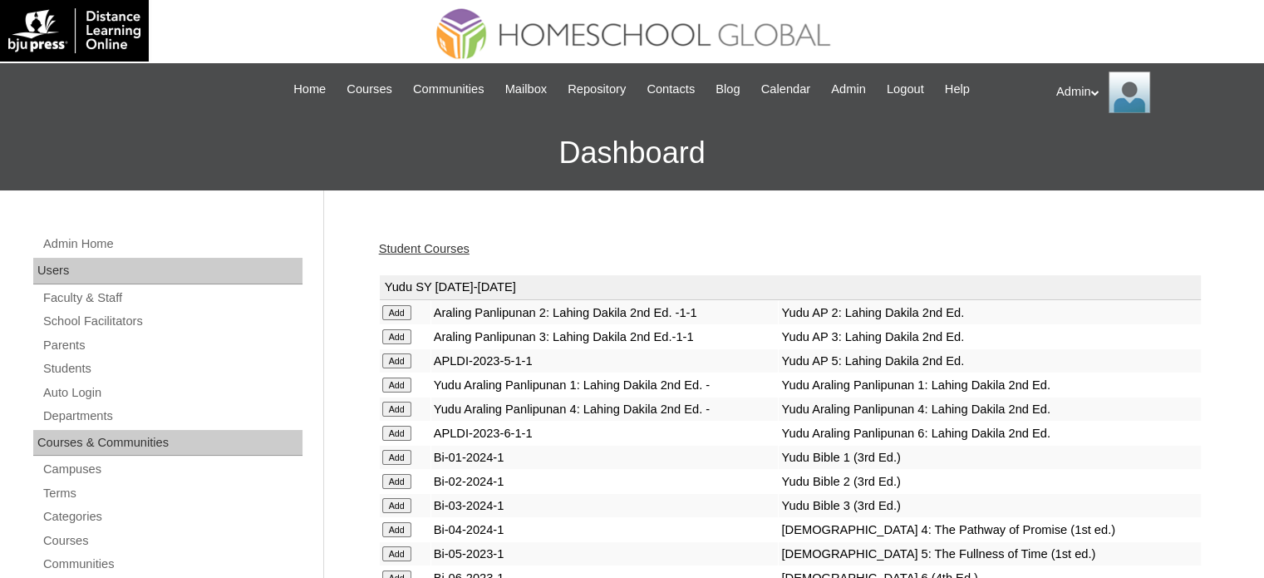
scroll to position [3233, 0]
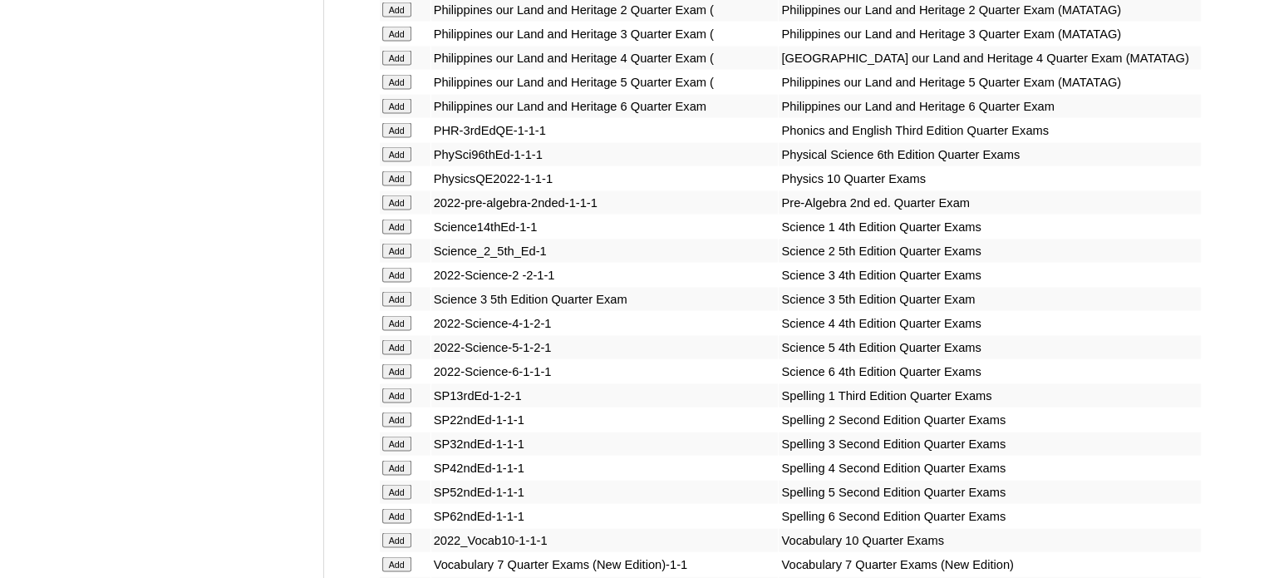
click at [393, 210] on input "Add" at bounding box center [396, 202] width 29 height 15
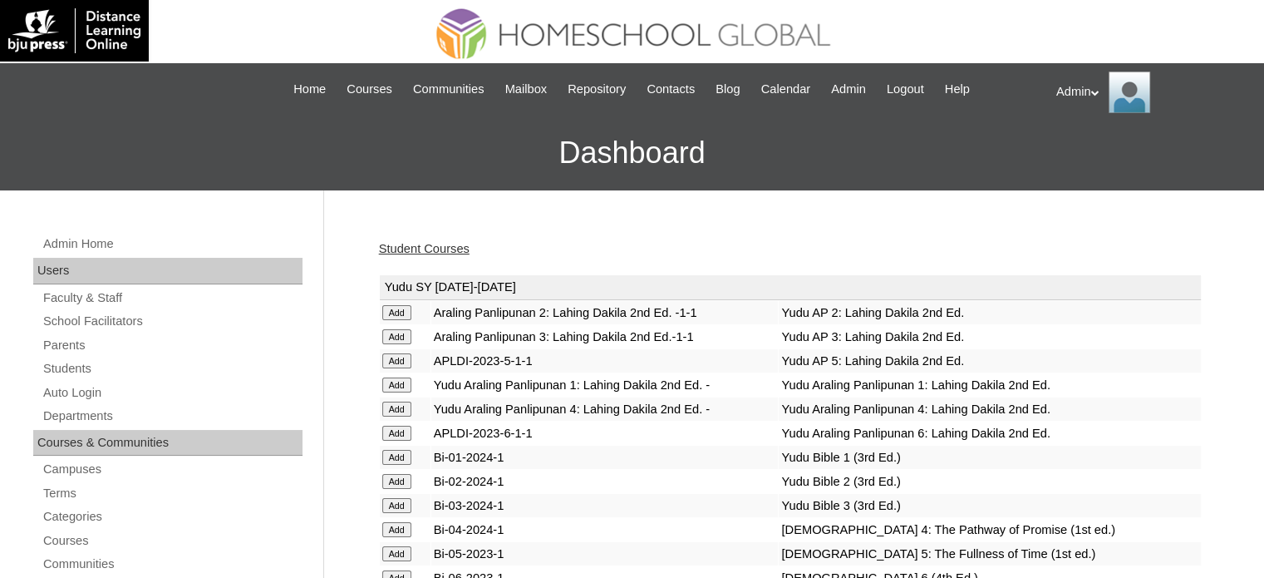
click at [432, 250] on link "Student Courses" at bounding box center [424, 248] width 91 height 13
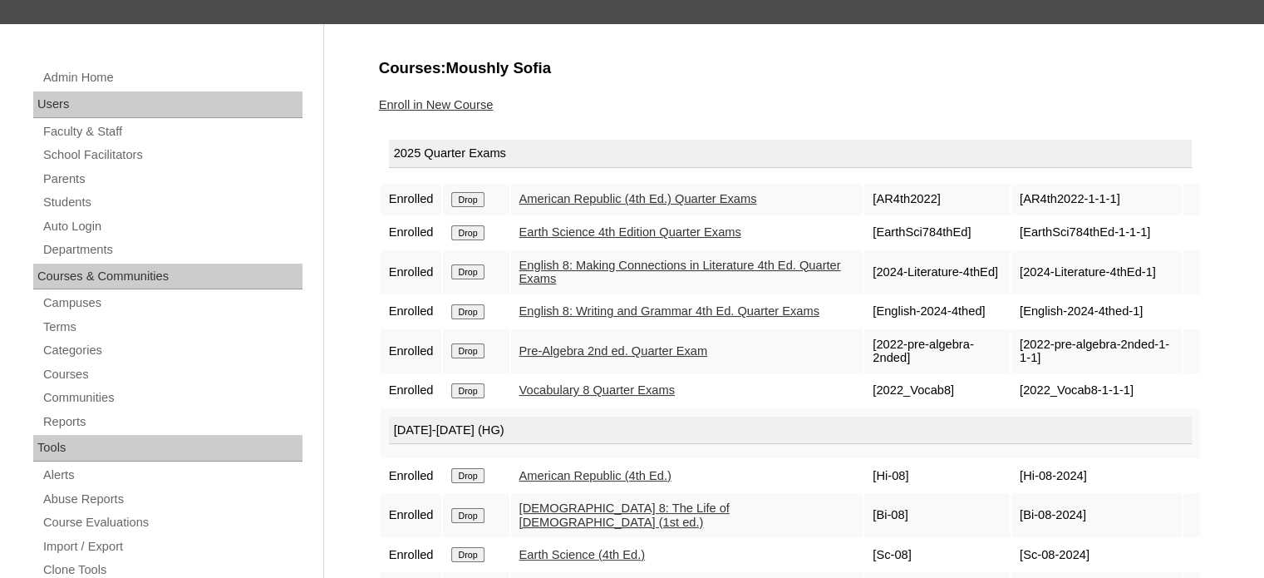
scroll to position [155, 0]
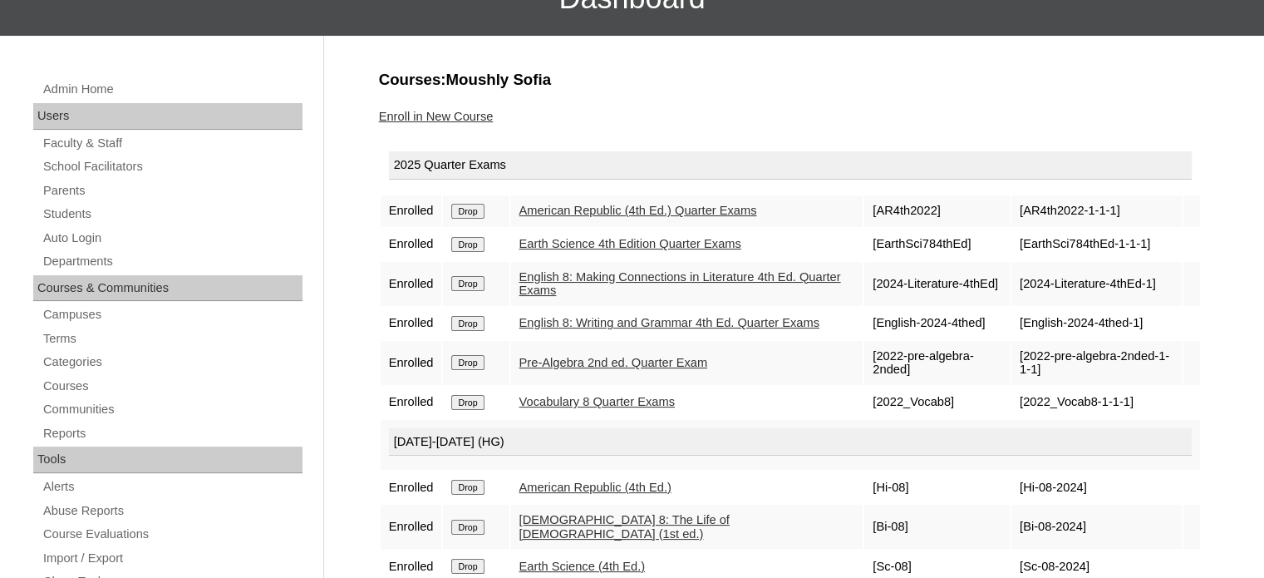
click at [460, 118] on link "Enroll in New Course" at bounding box center [436, 116] width 115 height 13
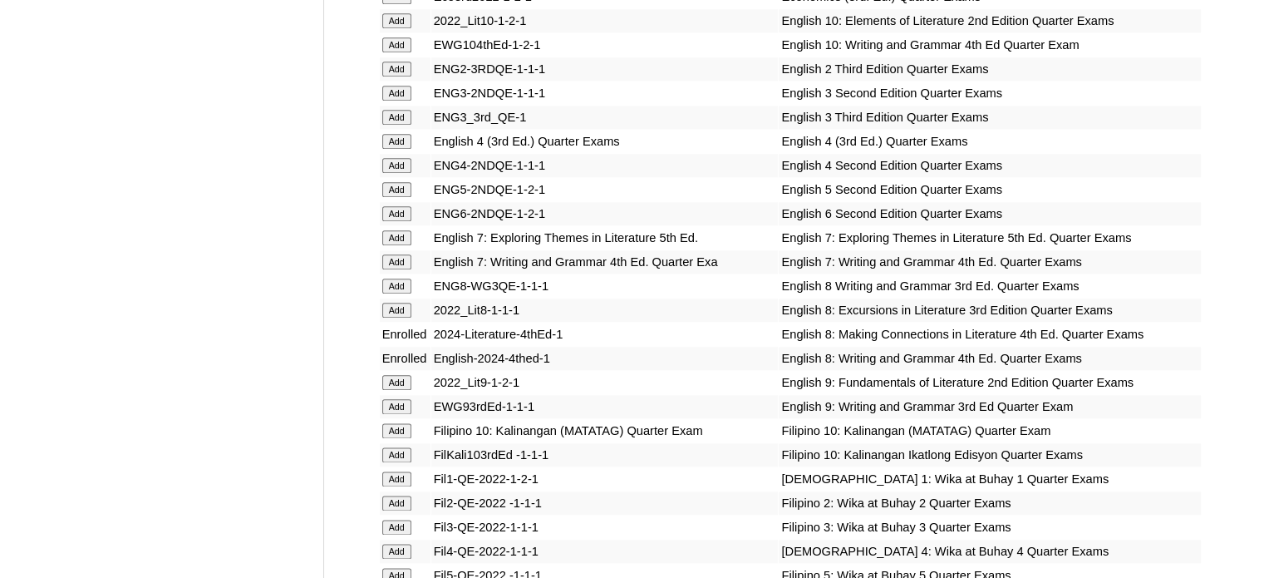
scroll to position [5031, 0]
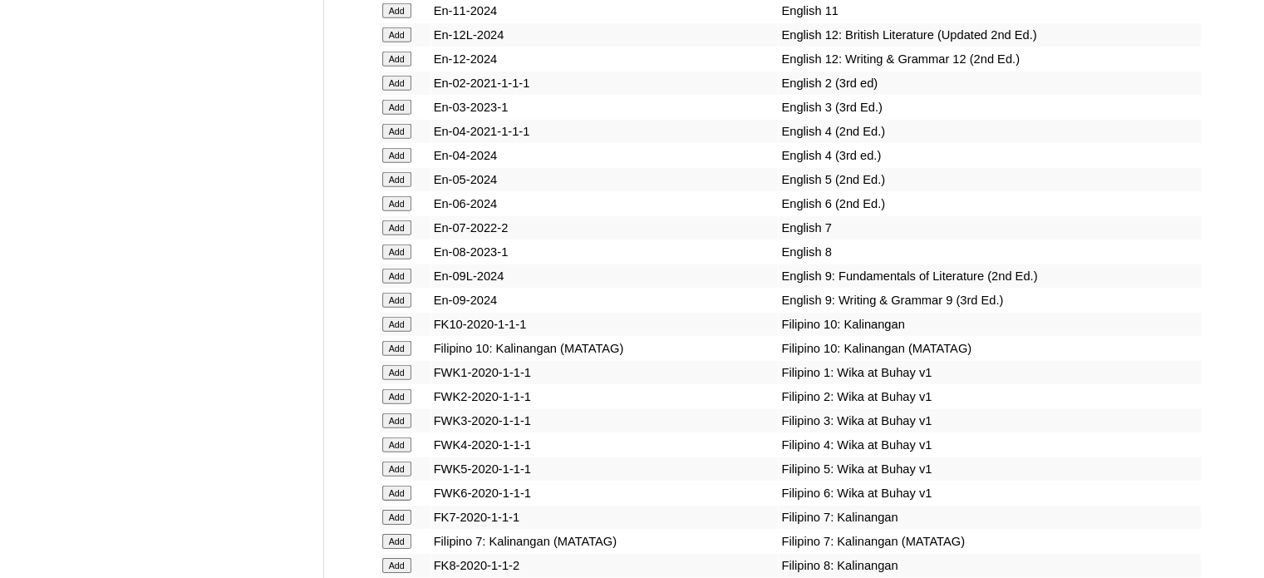
click at [397, 259] on input "Add" at bounding box center [396, 251] width 29 height 15
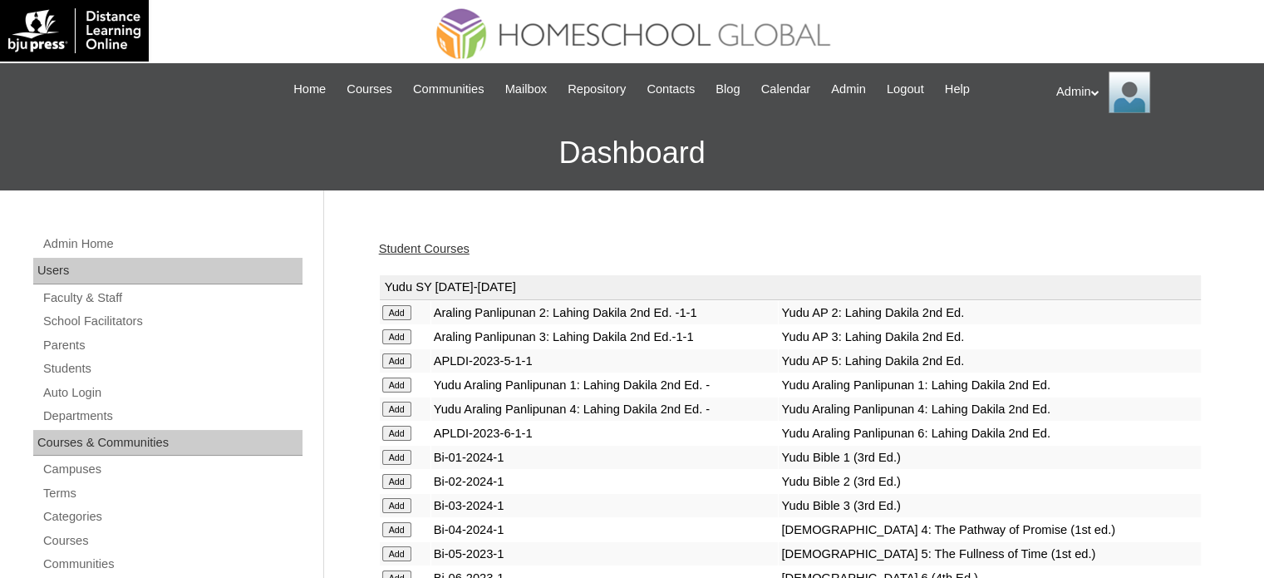
click at [423, 249] on link "Student Courses" at bounding box center [424, 248] width 91 height 13
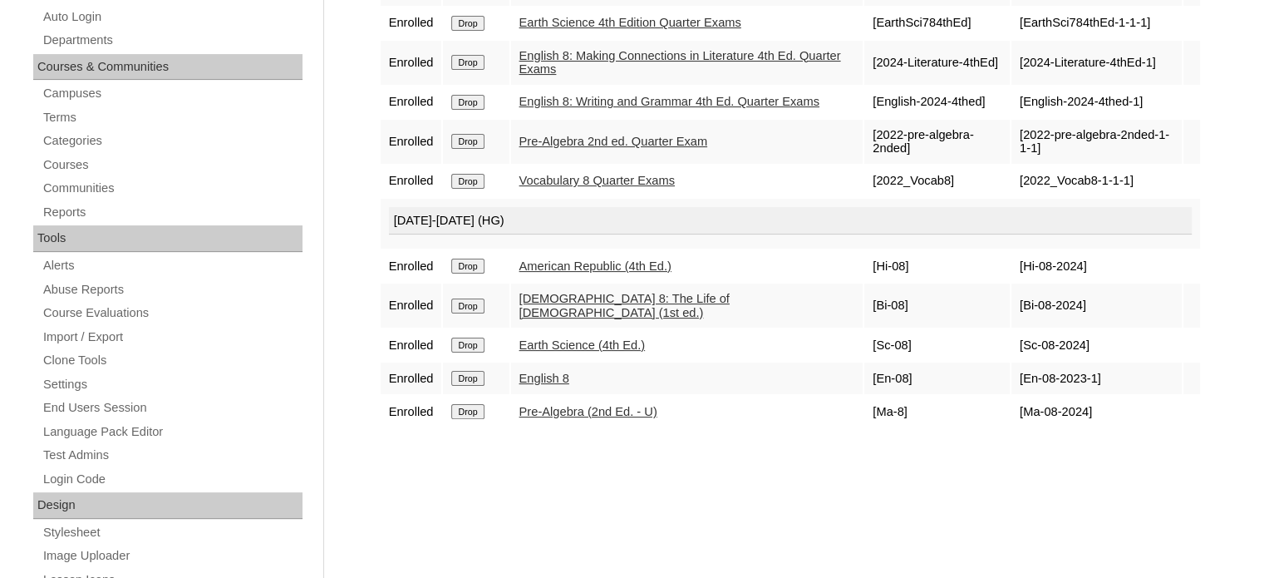
scroll to position [377, 0]
